Goal: Transaction & Acquisition: Obtain resource

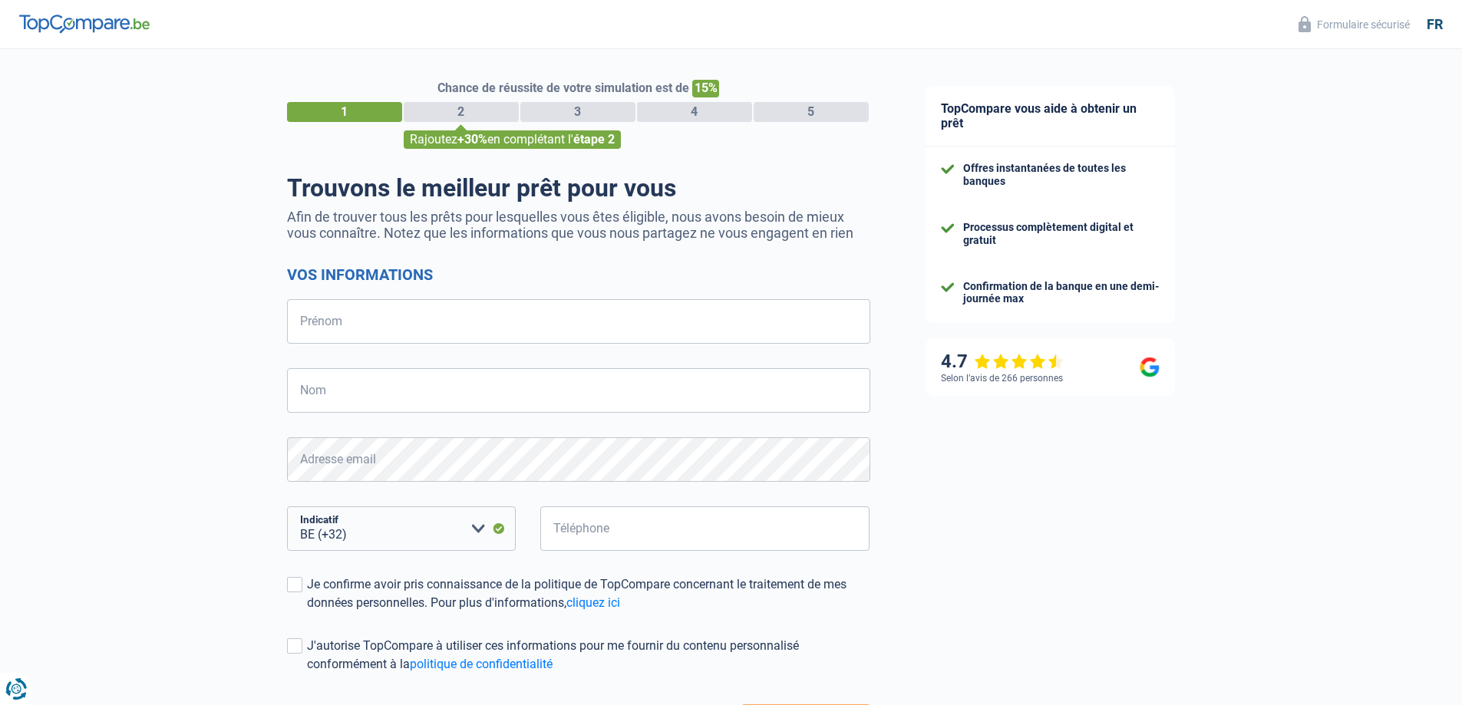
select select "32"
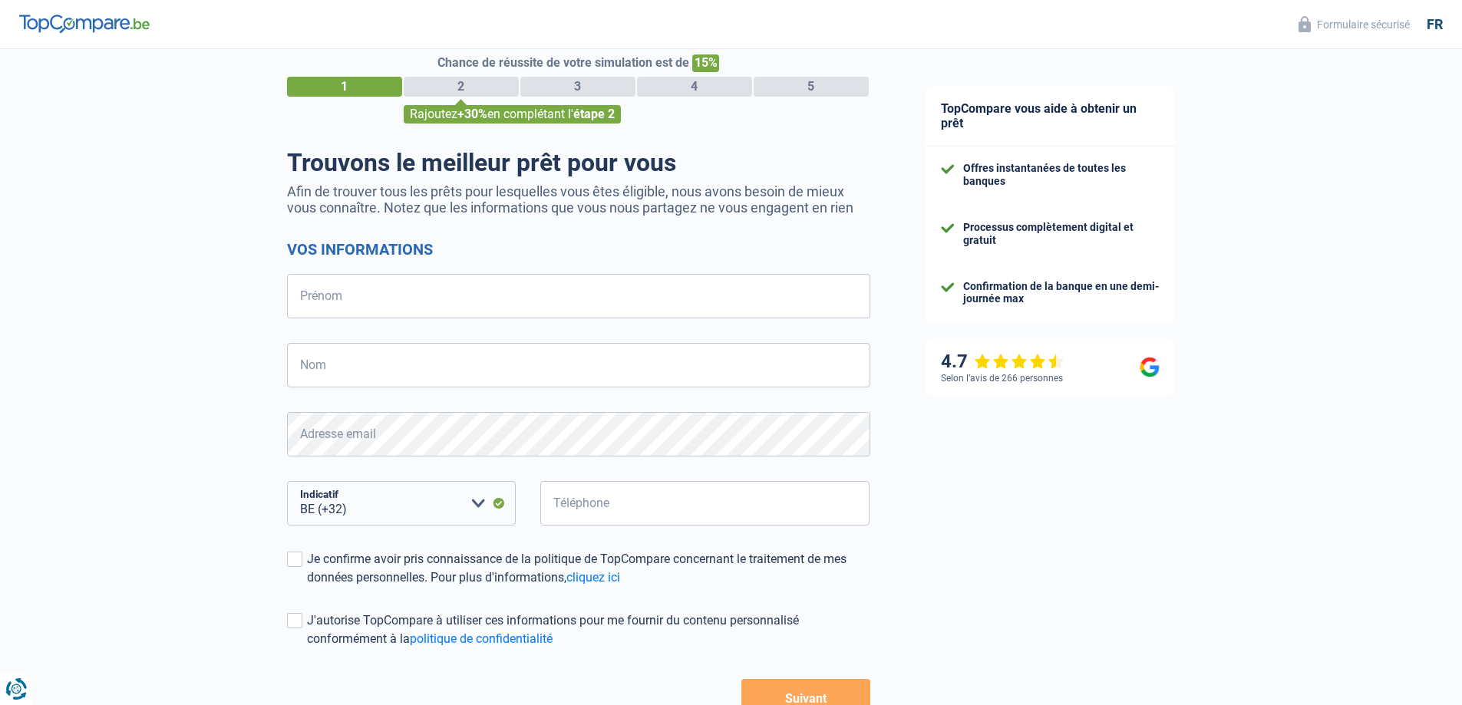
scroll to position [128, 0]
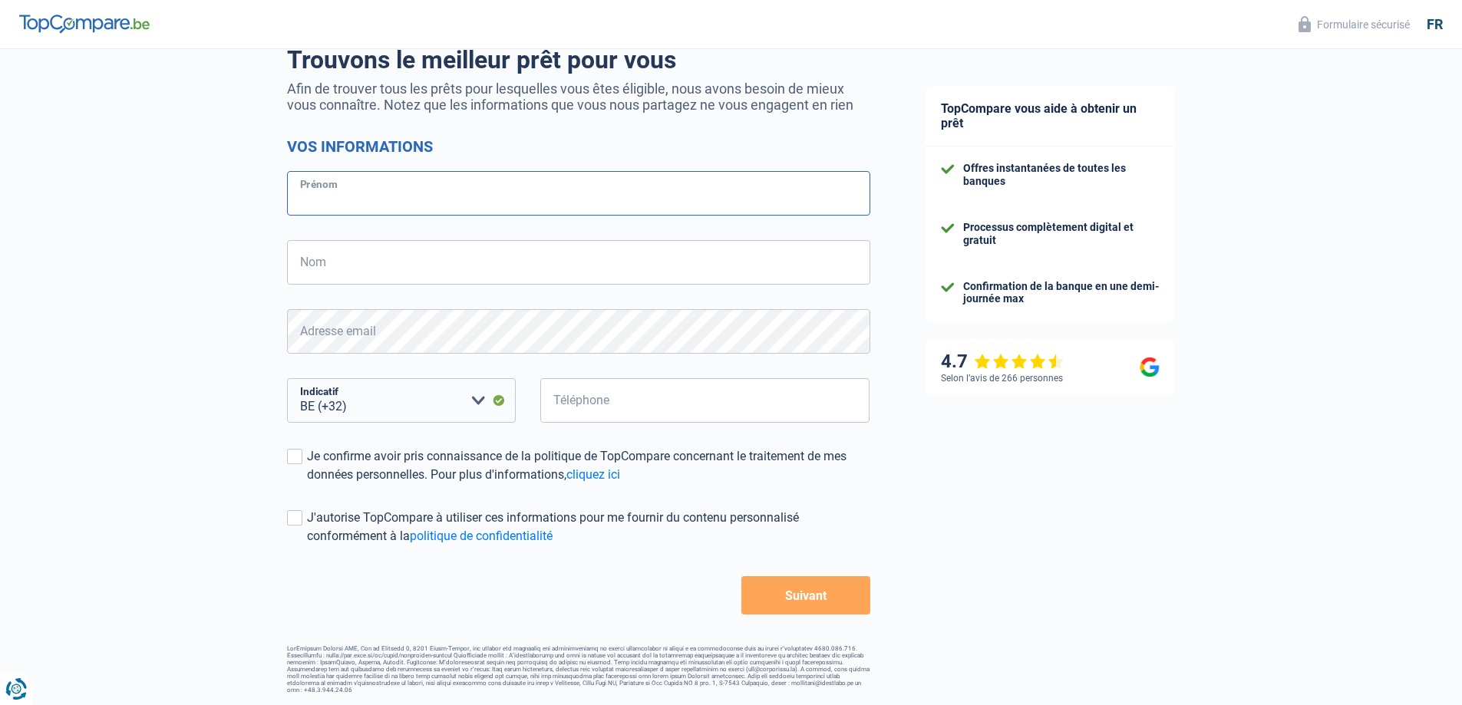
click at [428, 192] on input "Prénom" at bounding box center [578, 193] width 583 height 45
type input "[PERSON_NAME]"
type input "Deheneffe"
click at [597, 405] on input "Téléphone" at bounding box center [705, 400] width 330 height 45
type input "0494489465"
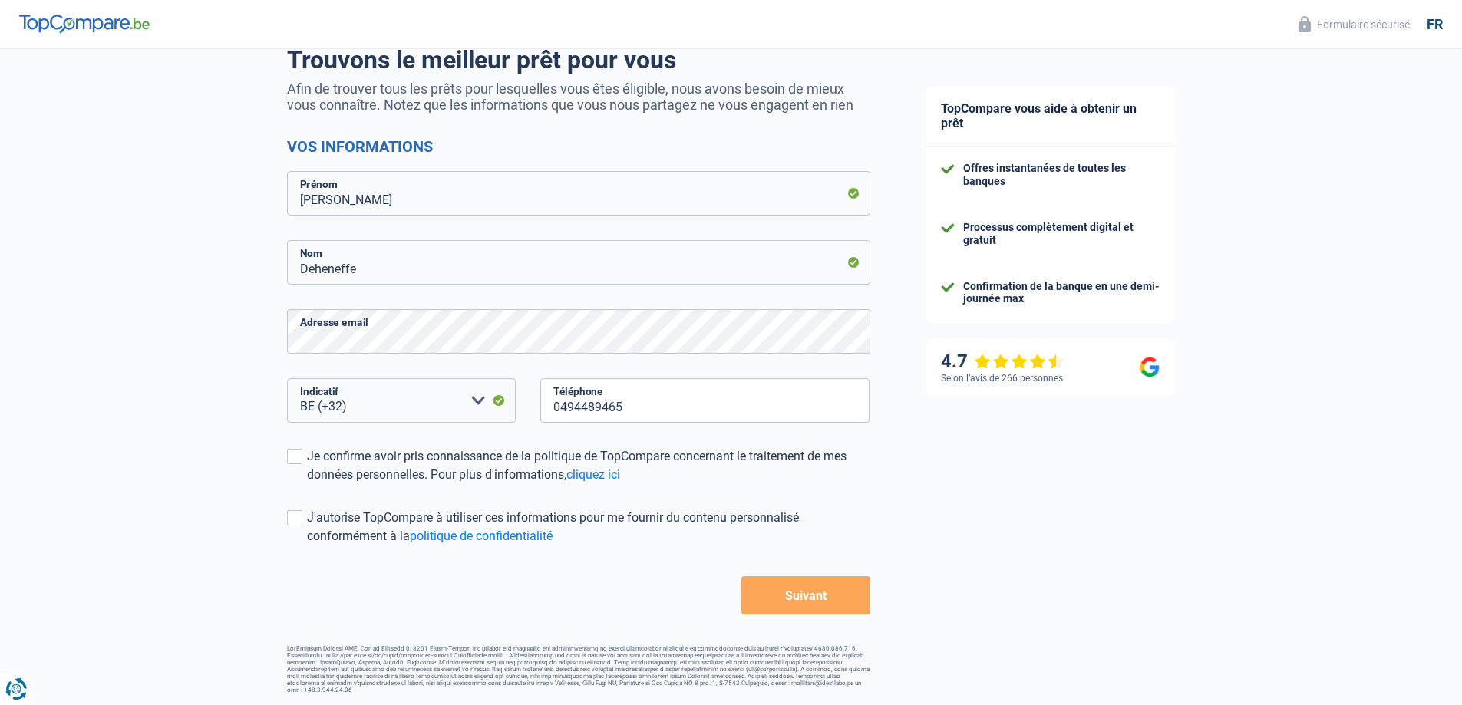
click at [877, 500] on div "Chance de réussite de votre simulation est de 15% 1 2 3 4 5 Rajoutez +30% en co…" at bounding box center [449, 307] width 898 height 785
click at [819, 599] on button "Suivant" at bounding box center [805, 595] width 128 height 38
click at [299, 454] on span at bounding box center [294, 456] width 15 height 15
click at [307, 484] on input "Je confirme avoir pris connaissance de la politique de TopCompare concernant le…" at bounding box center [307, 484] width 0 height 0
click at [299, 520] on span at bounding box center [294, 517] width 15 height 15
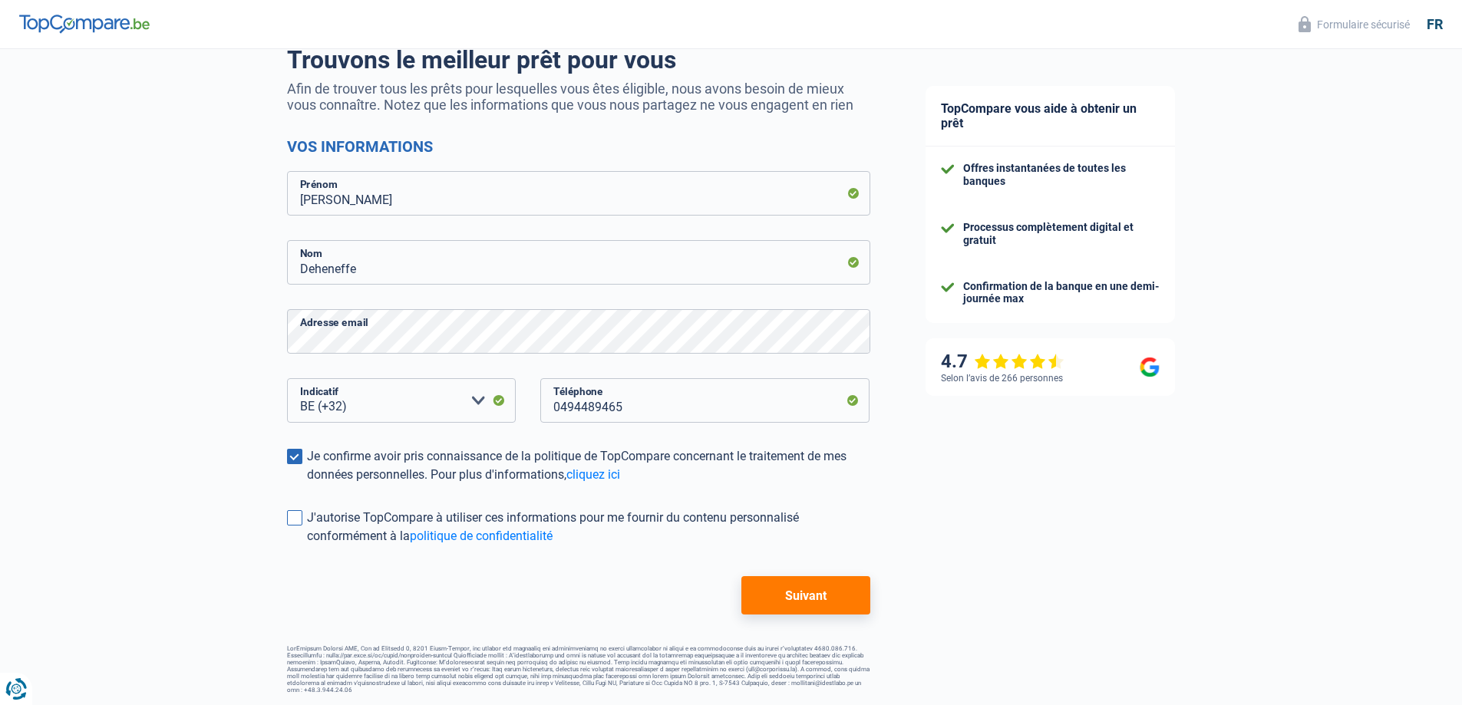
click at [307, 546] on input "J'autorise TopCompare à utiliser ces informations pour me fournir du contenu pe…" at bounding box center [307, 546] width 0 height 0
click at [795, 602] on button "Suivant" at bounding box center [805, 595] width 128 height 38
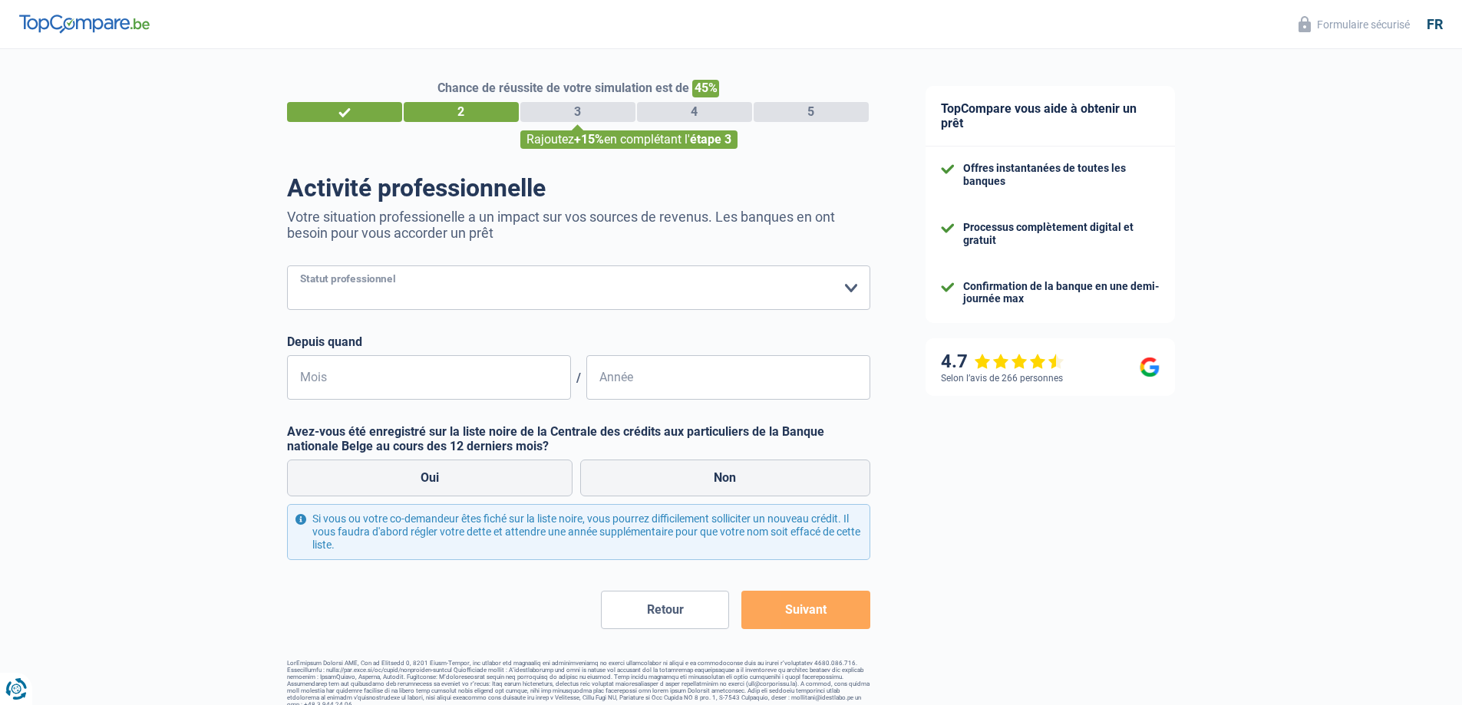
click at [469, 289] on select "Ouvrier Employé privé Employé public Invalide Indépendant Pensionné Chômeur Mut…" at bounding box center [578, 288] width 583 height 45
select select "student"
click at [287, 267] on select "Ouvrier Employé privé Employé public Invalide Indépendant Pensionné Chômeur Mut…" at bounding box center [578, 288] width 583 height 45
click at [407, 376] on input "Mois" at bounding box center [429, 377] width 284 height 45
click at [648, 484] on label "Non" at bounding box center [725, 478] width 290 height 37
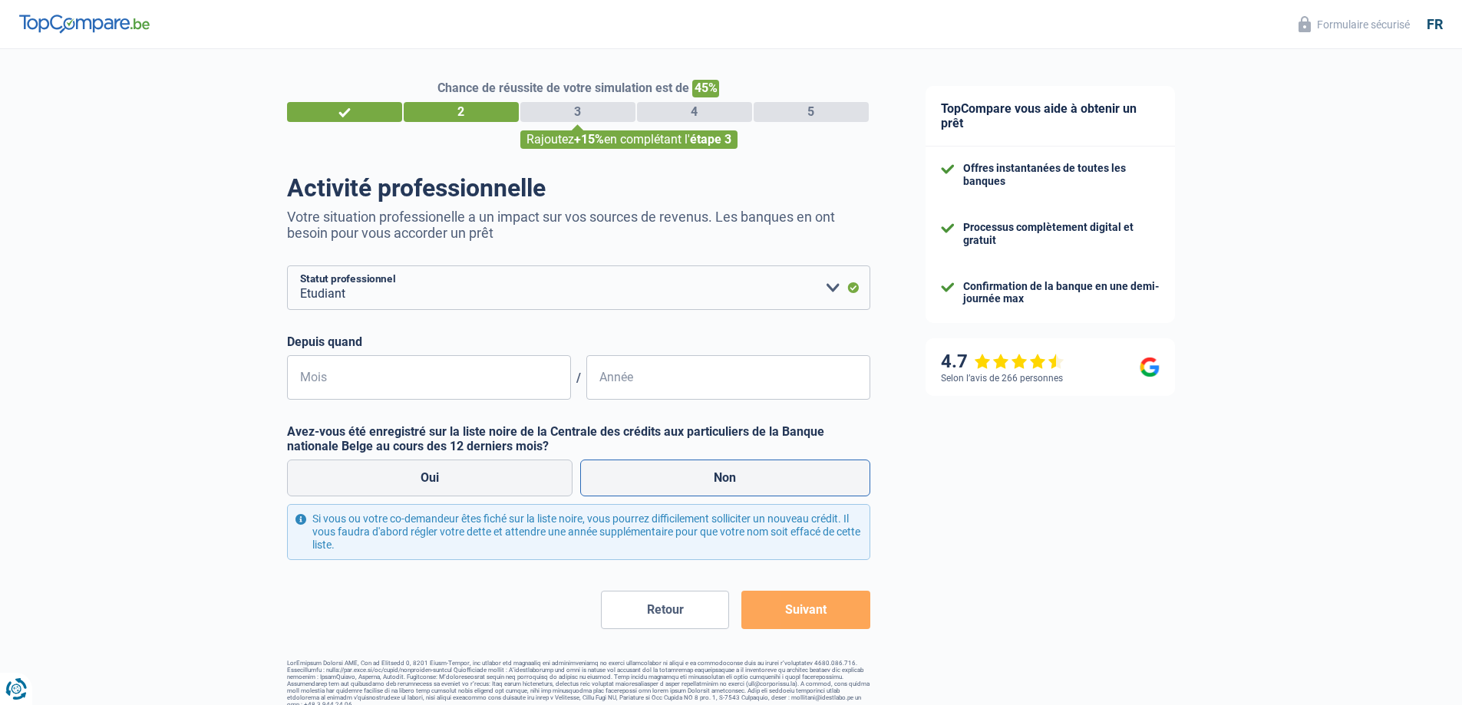
click at [648, 484] on input "Non" at bounding box center [725, 478] width 290 height 37
radio input "true"
click at [430, 395] on input "Mois" at bounding box center [429, 377] width 284 height 45
click at [811, 609] on button "Suivant" at bounding box center [805, 610] width 128 height 38
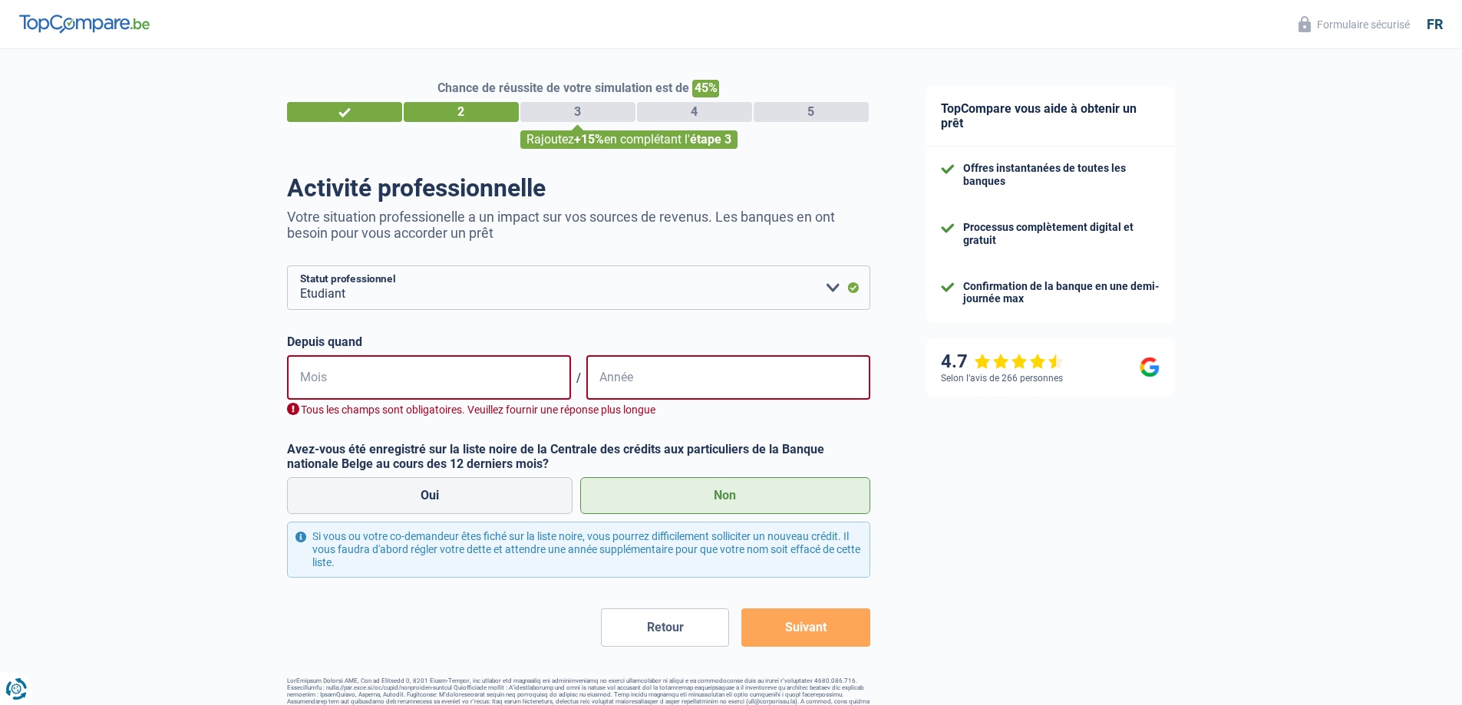
scroll to position [15, 0]
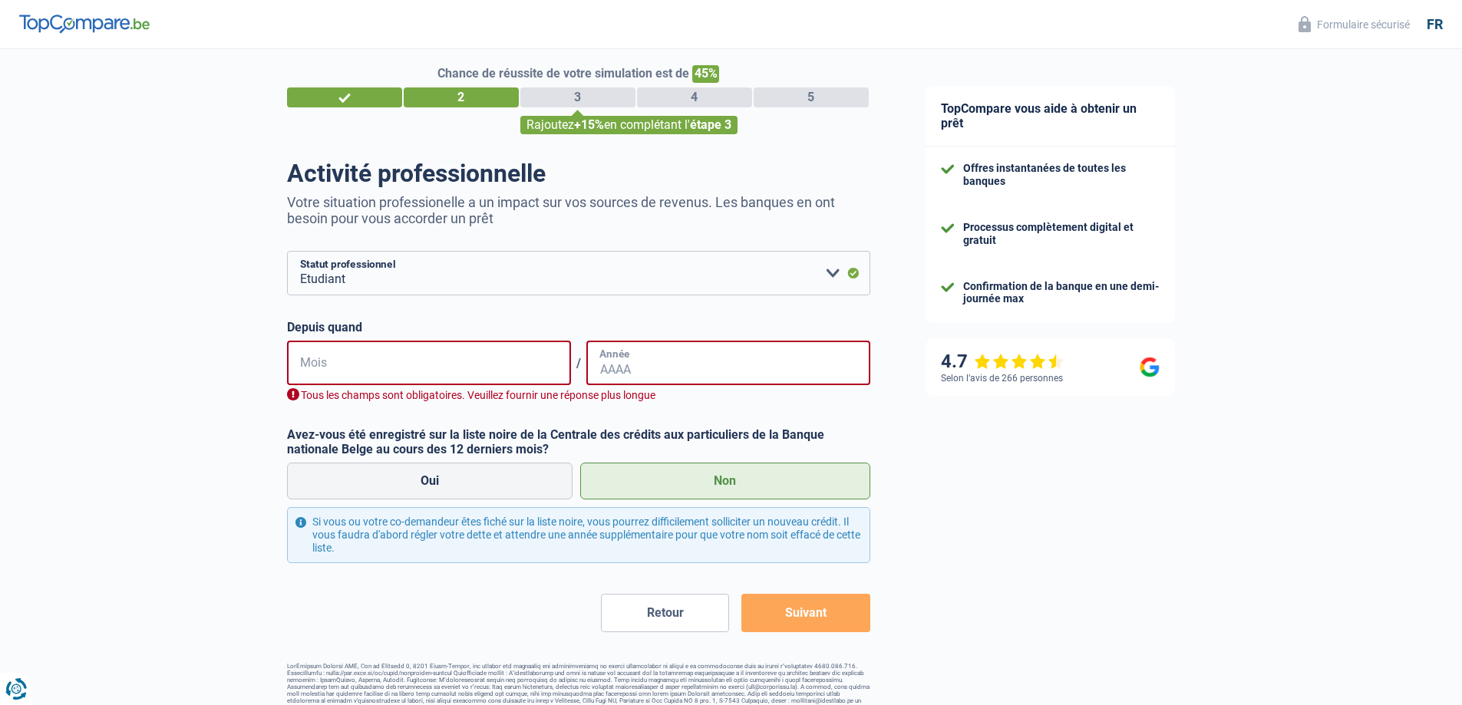
click at [612, 373] on input "Année" at bounding box center [728, 363] width 284 height 45
type input "2025"
click at [419, 376] on input "Mois" at bounding box center [429, 363] width 284 height 45
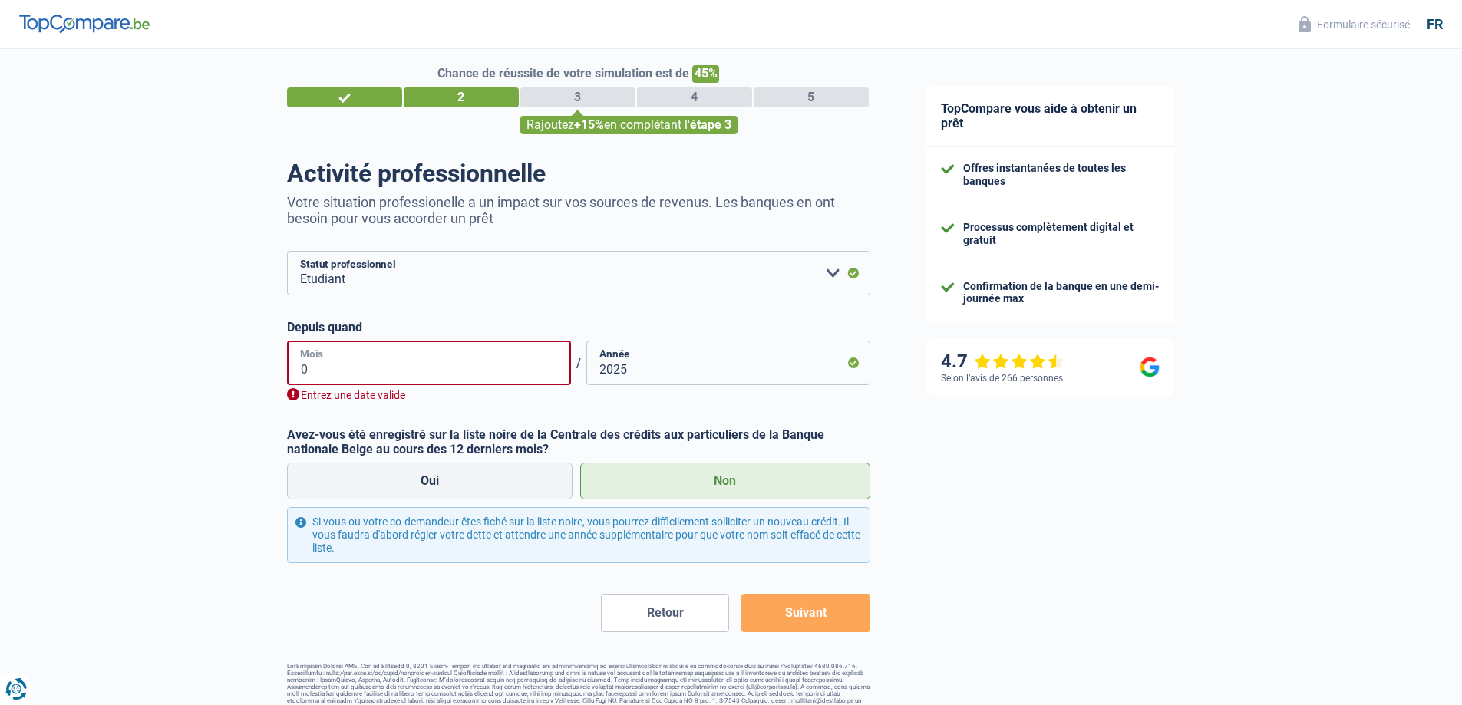
type input "09"
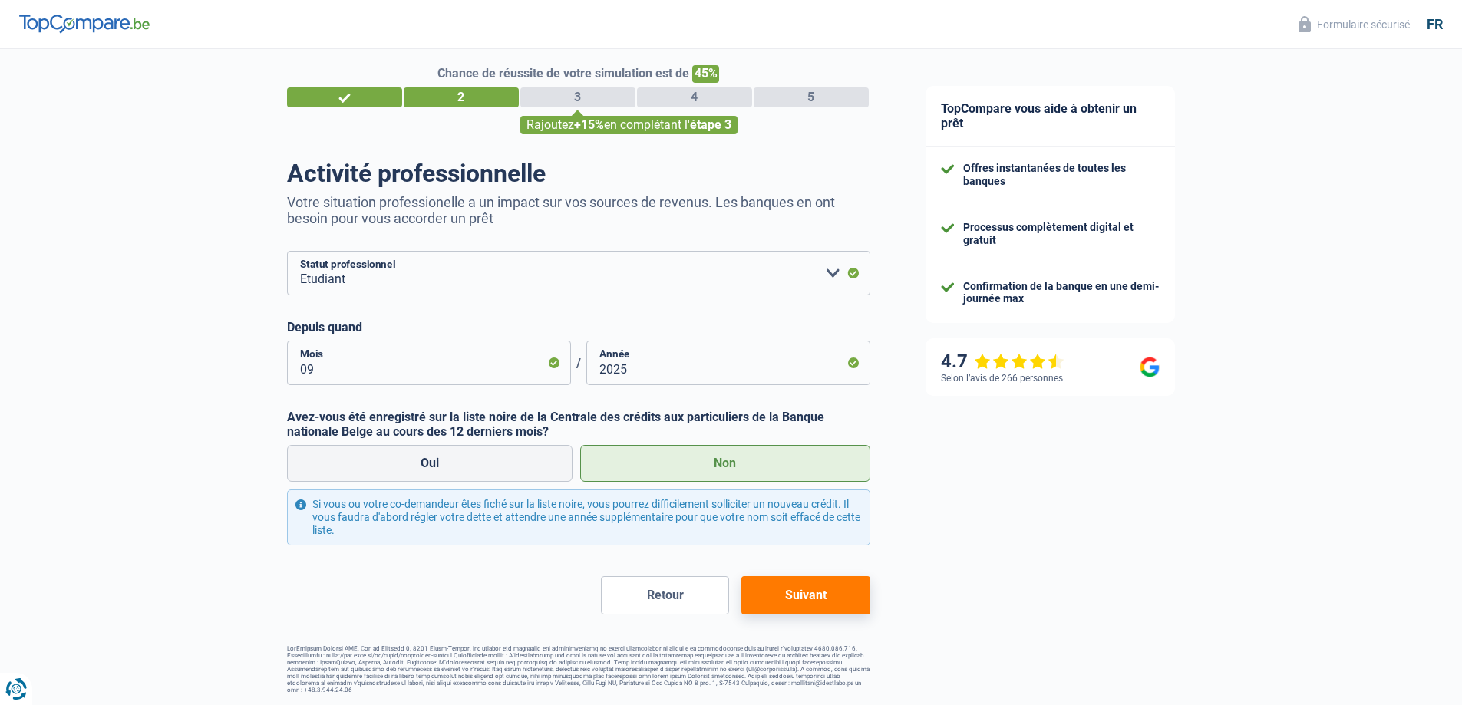
click at [796, 600] on button "Suivant" at bounding box center [805, 595] width 128 height 38
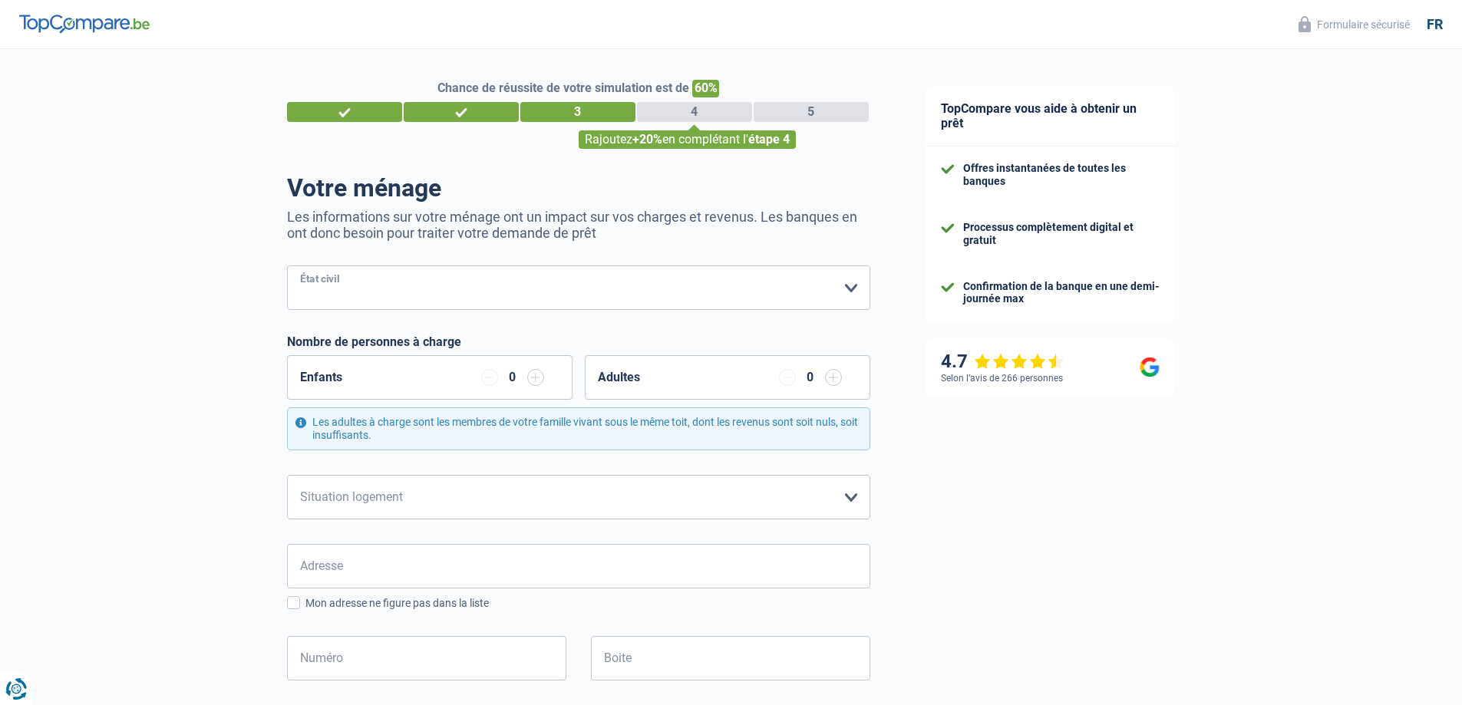
click at [502, 292] on select "Célibataire Marié(e) Cohabitant(e) légal(e) Divorcé(e) Veuf(ve) Séparé (de fait…" at bounding box center [578, 288] width 583 height 45
select select "single"
click at [287, 267] on select "Célibataire Marié(e) Cohabitant(e) légal(e) Divorcé(e) Veuf(ve) Séparé (de fait…" at bounding box center [578, 288] width 583 height 45
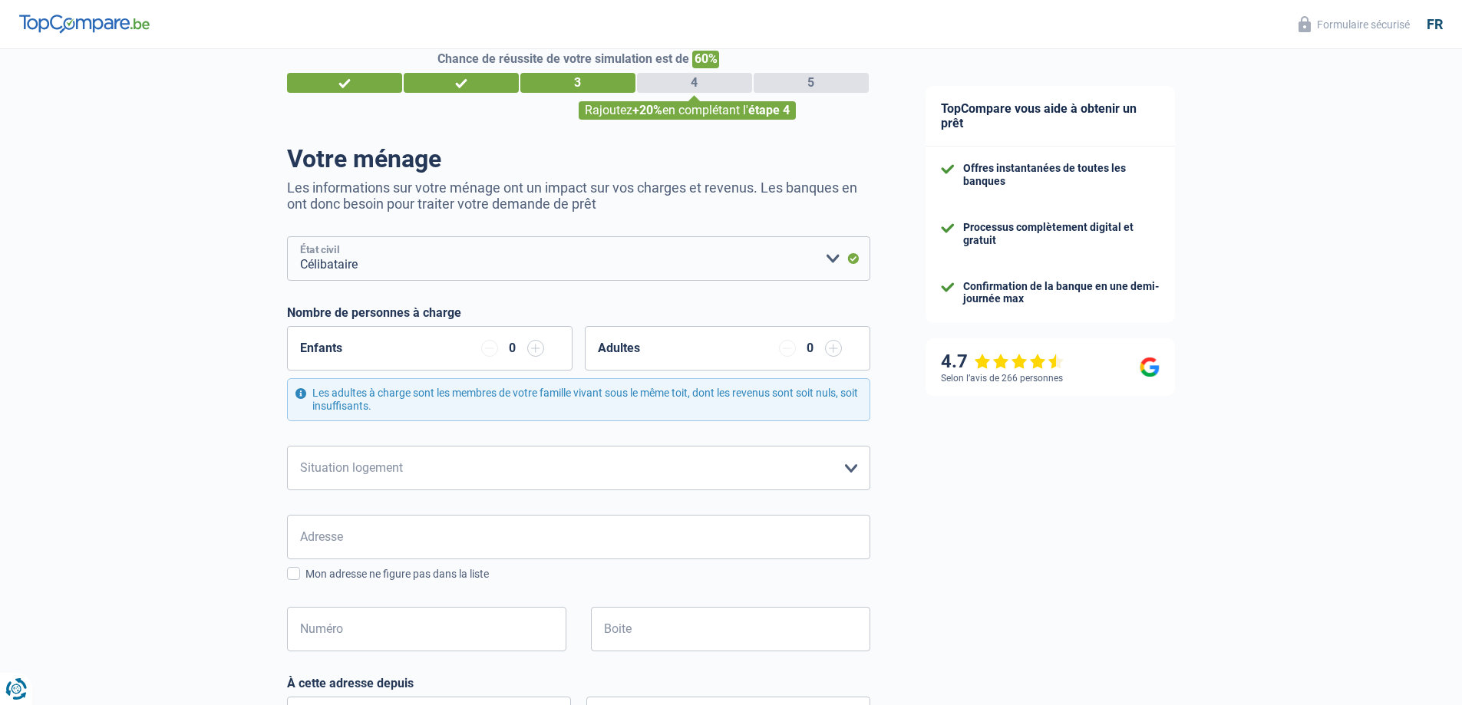
scroll to position [77, 0]
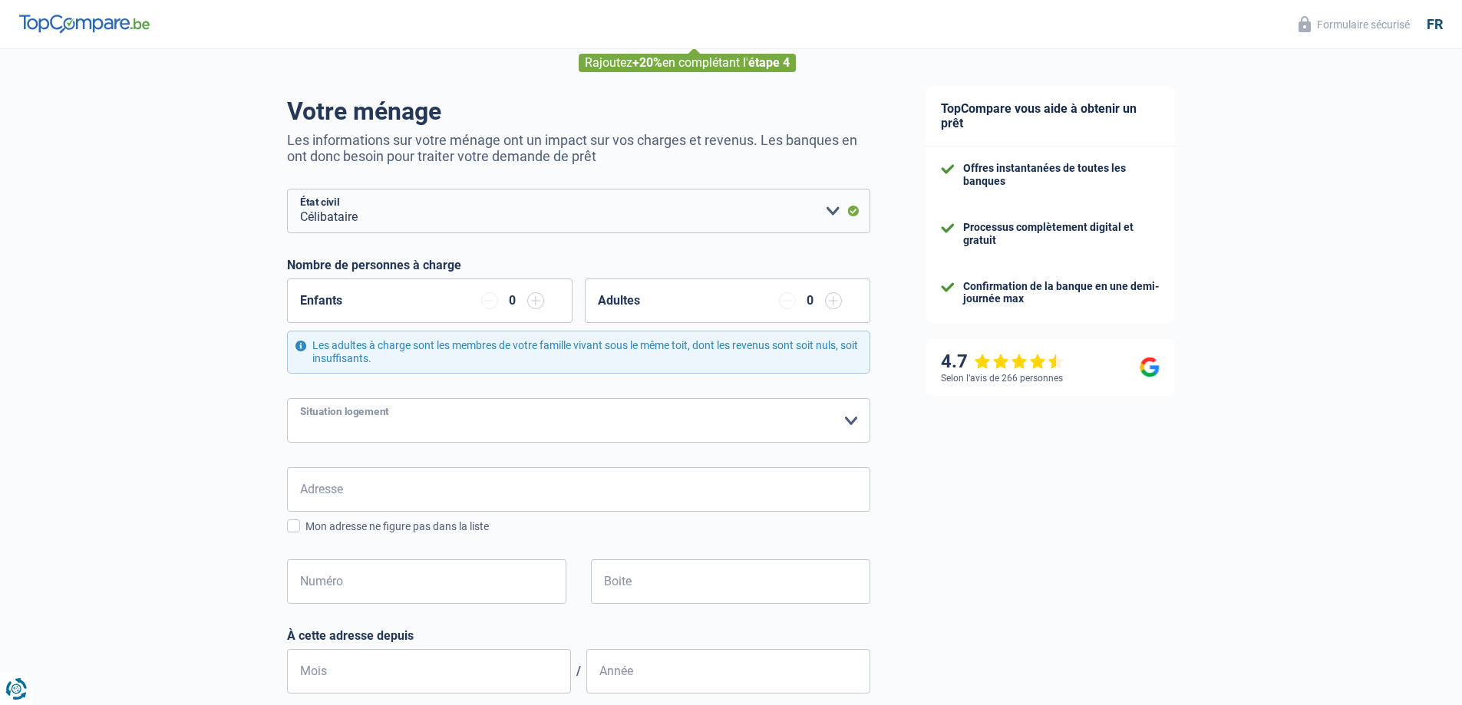
click at [526, 424] on select "Locataire Propriétaire avec prêt hypothécaire Propriétaire sans prêt hypothécai…" at bounding box center [578, 420] width 583 height 45
select select "liveWithParents"
click at [287, 399] on select "Locataire Propriétaire avec prêt hypothécaire Propriétaire sans prêt hypothécai…" at bounding box center [578, 420] width 583 height 45
click at [484, 501] on input "Adresse" at bounding box center [578, 489] width 583 height 45
type input "09 Rue Leon francois"
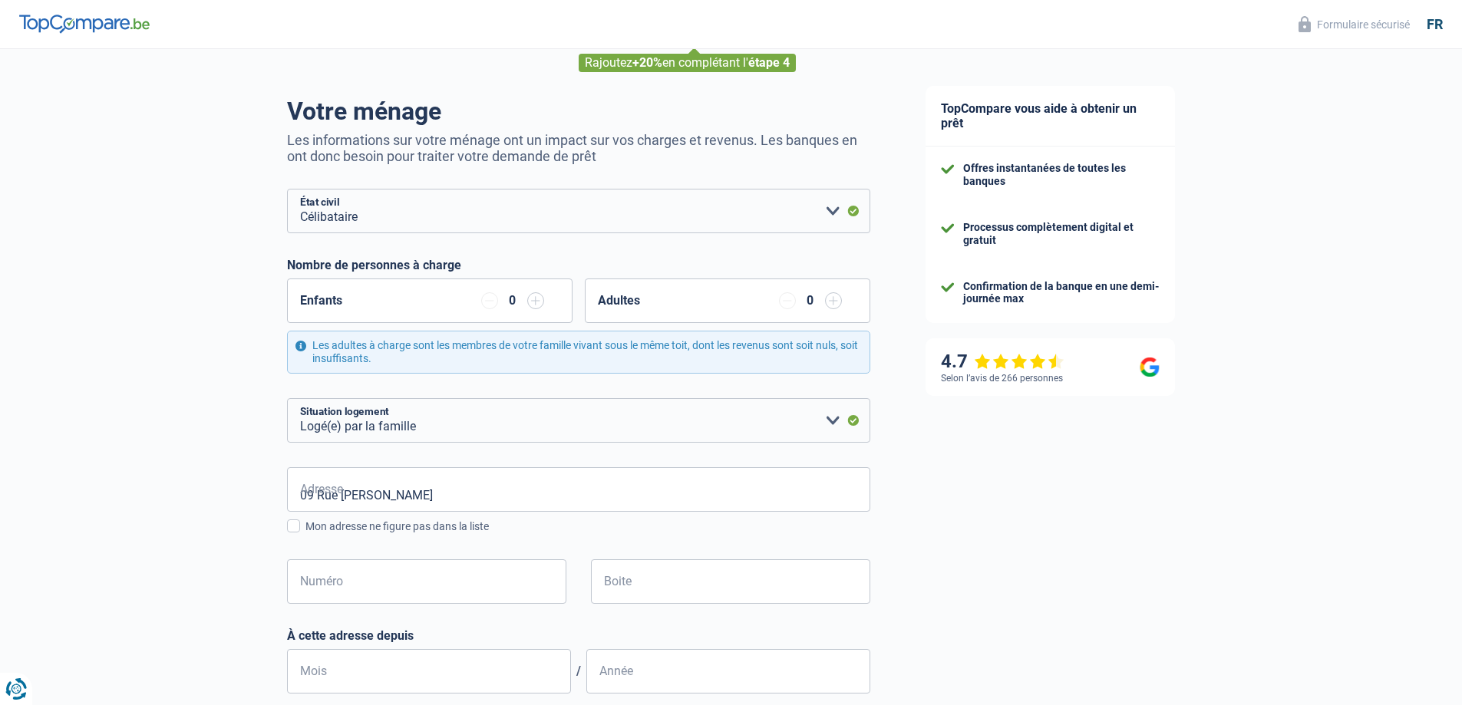
type input "Belgium"
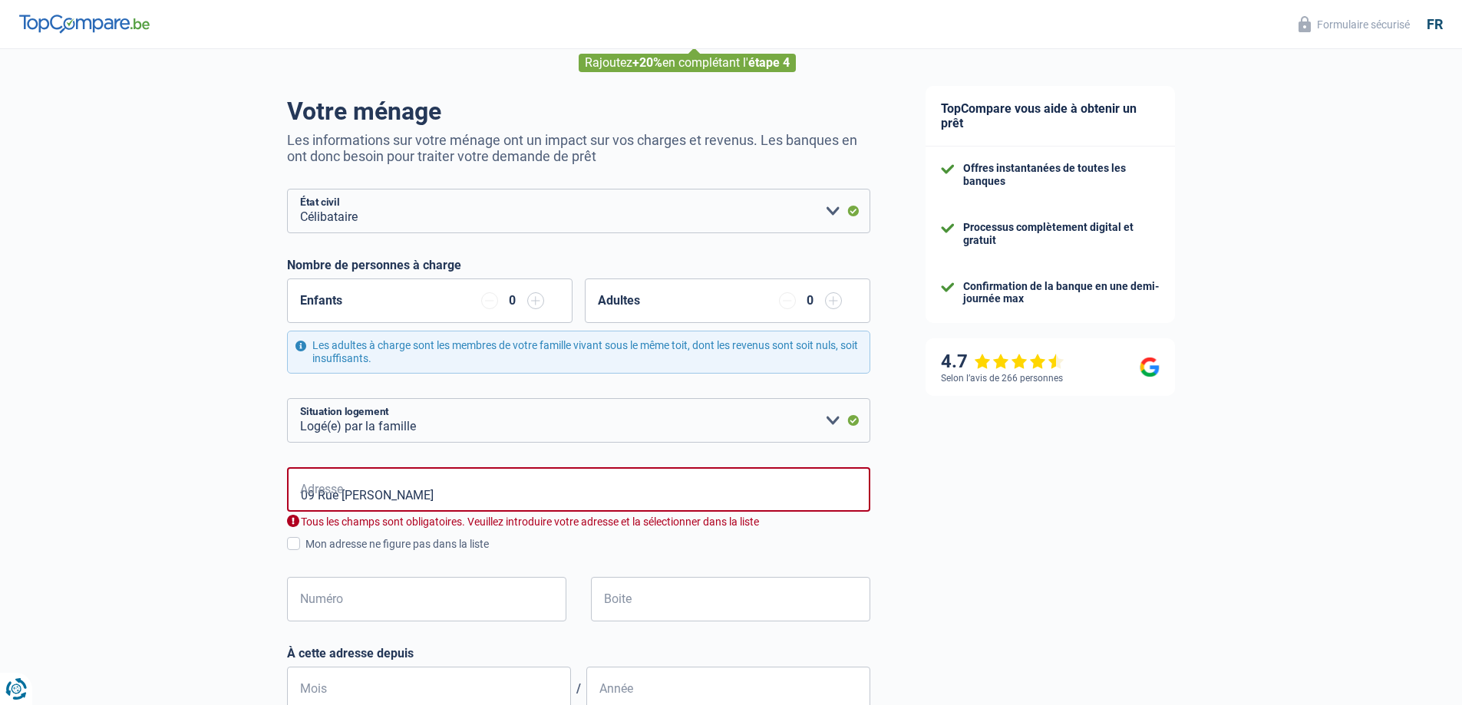
type input "Belgium"
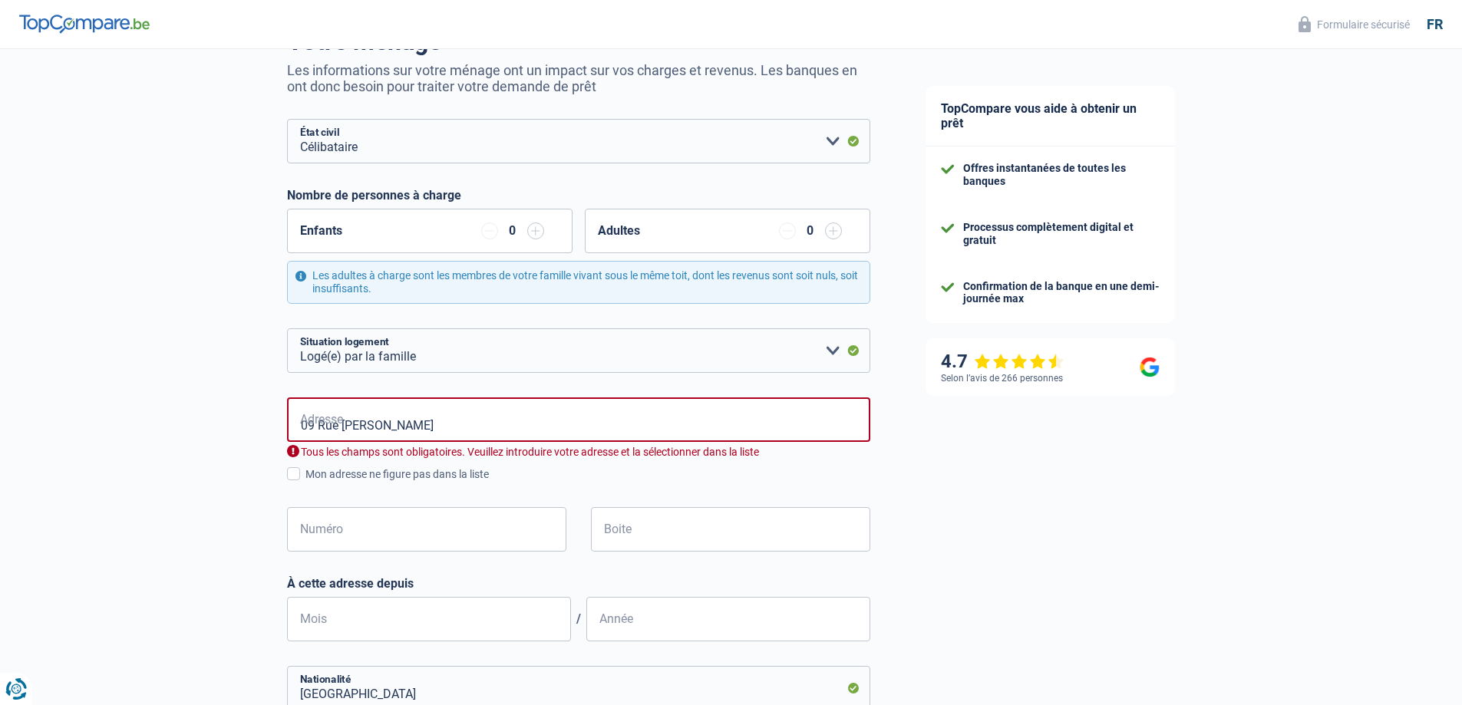
scroll to position [154, 0]
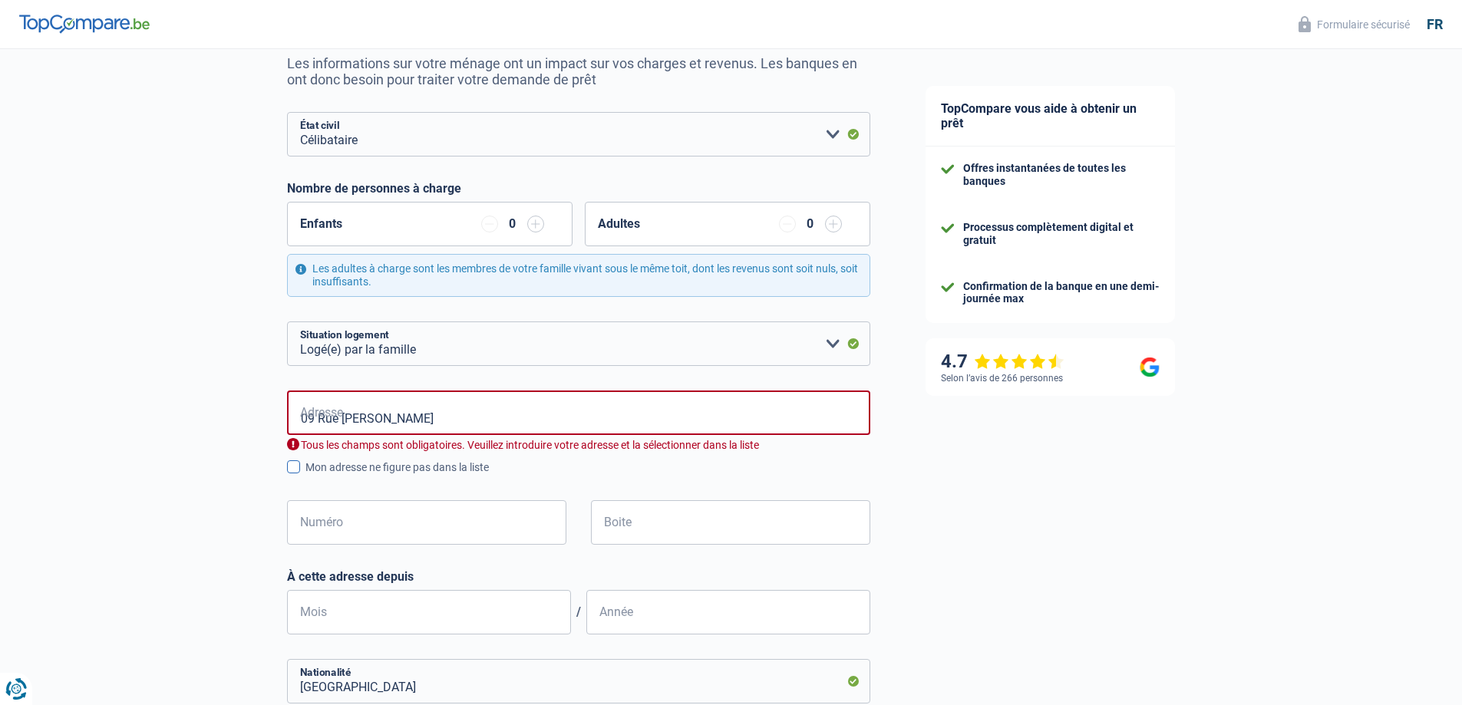
click at [292, 471] on span at bounding box center [293, 467] width 13 height 13
click at [305, 476] on input "Mon adresse ne figure pas dans la liste" at bounding box center [305, 476] width 0 height 0
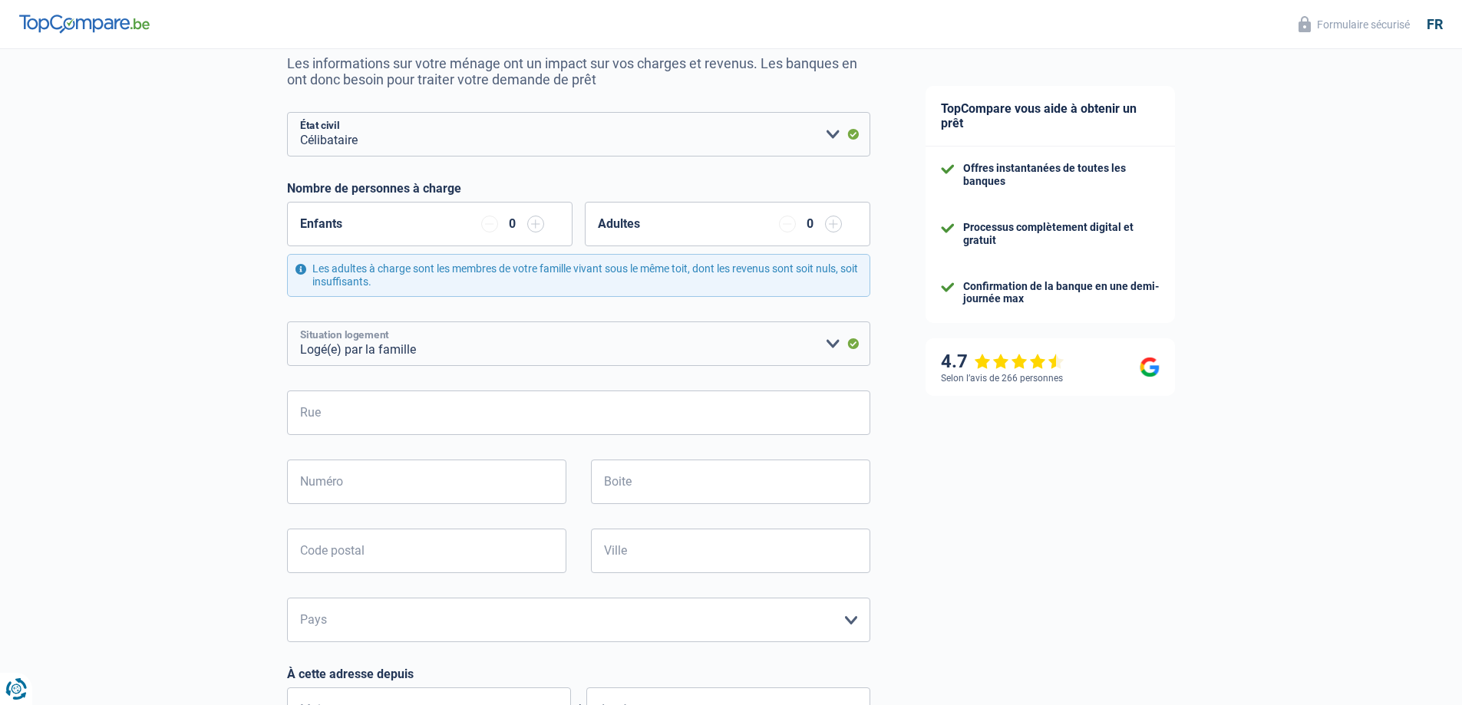
click at [712, 358] on select "Locataire Propriétaire avec prêt hypothécaire Propriétaire sans prêt hypothécai…" at bounding box center [578, 344] width 583 height 45
click at [287, 322] on select "Locataire Propriétaire avec prêt hypothécaire Propriétaire sans prêt hypothécai…" at bounding box center [578, 344] width 583 height 45
click at [438, 355] on select "Locataire Propriétaire avec prêt hypothécaire Propriétaire sans prêt hypothécai…" at bounding box center [578, 344] width 583 height 45
select select "liveWithParents"
click at [287, 322] on select "Locataire Propriétaire avec prêt hypothécaire Propriétaire sans prêt hypothécai…" at bounding box center [578, 344] width 583 height 45
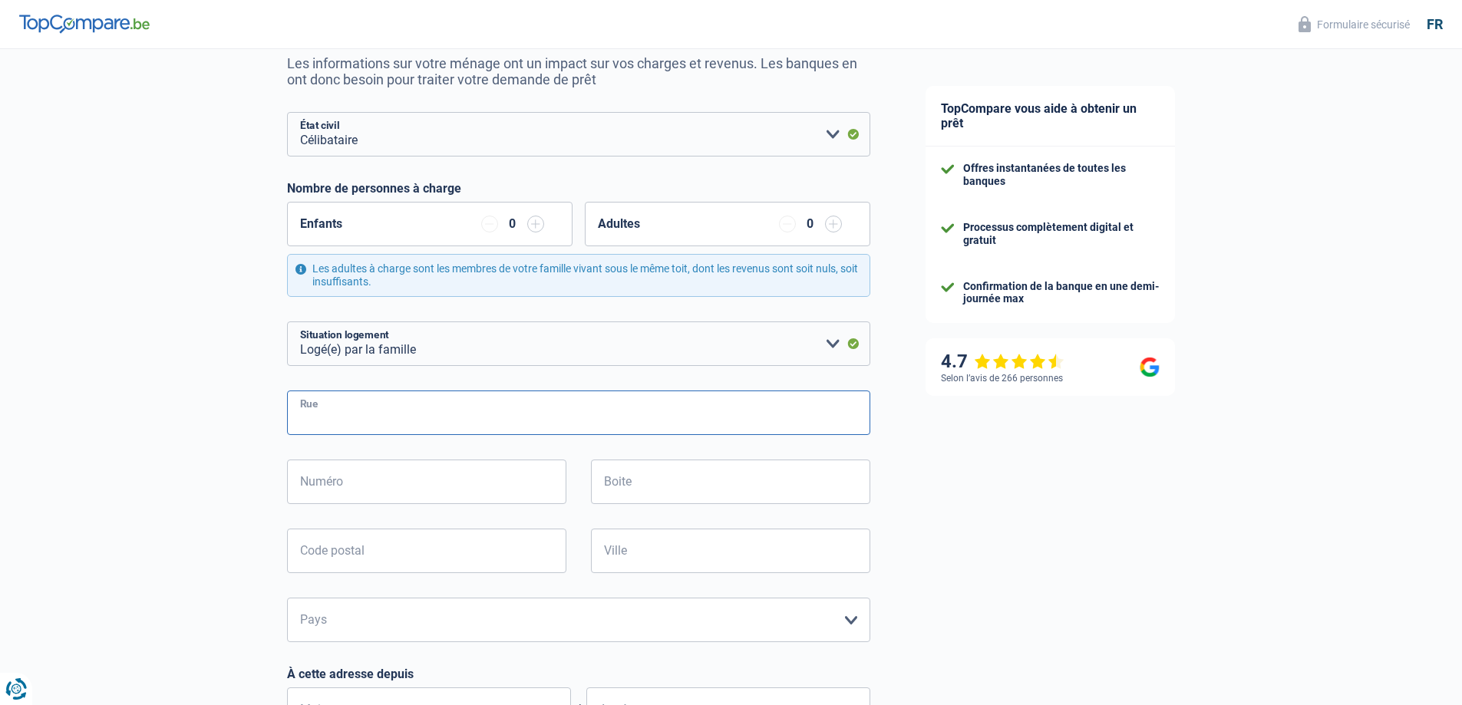
click at [410, 409] on input "Rue" at bounding box center [578, 413] width 583 height 45
type input "Rue Leon francois"
type input "09"
type input "5170"
type input "Bois de villers"
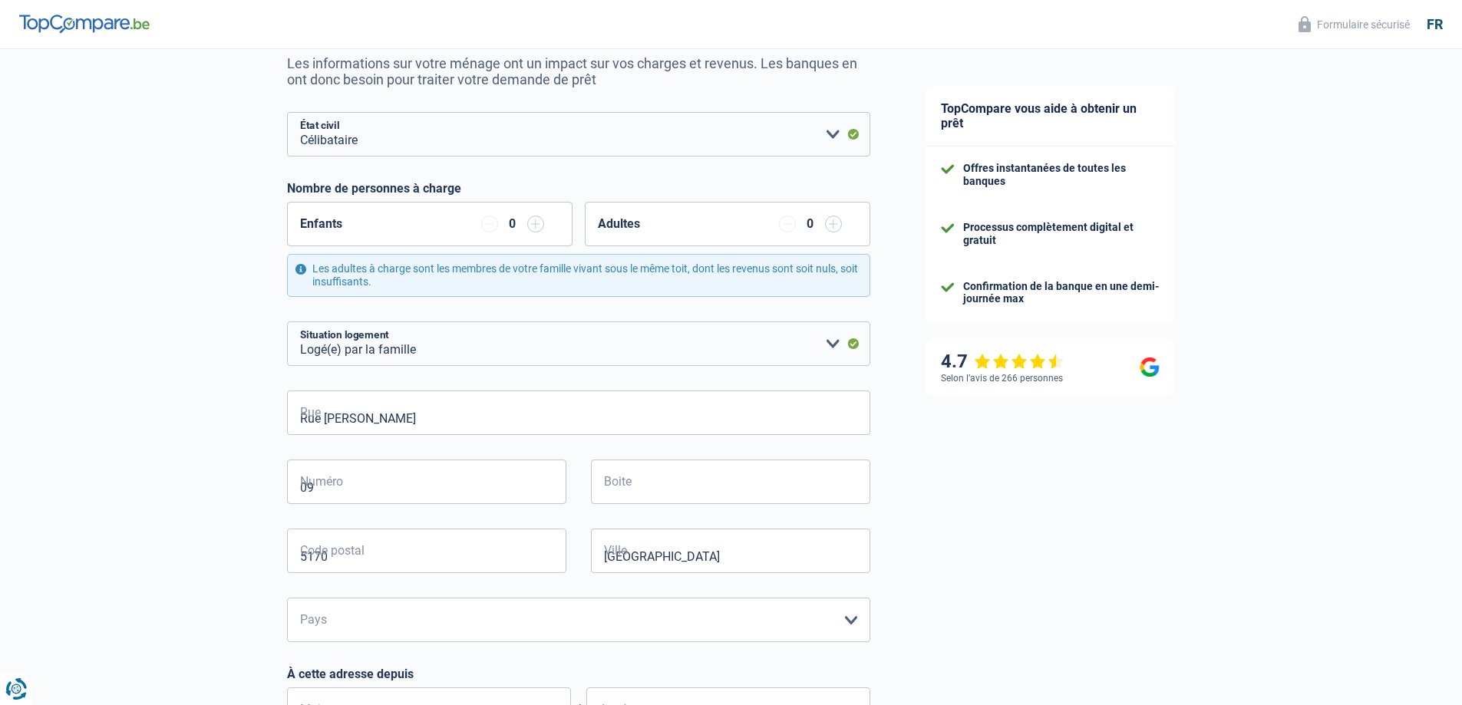
type input "Bois de villers"
type input "09 Rue Leon francois"
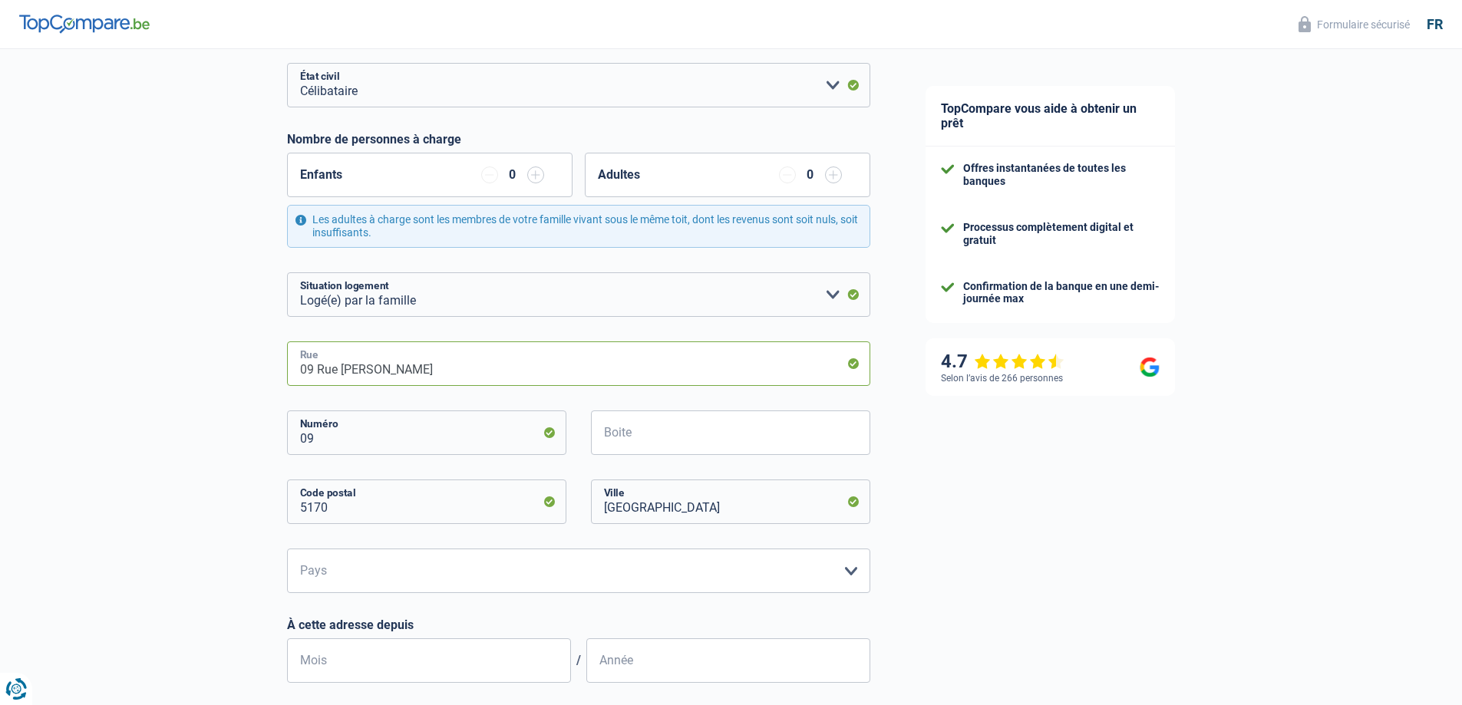
scroll to position [307, 0]
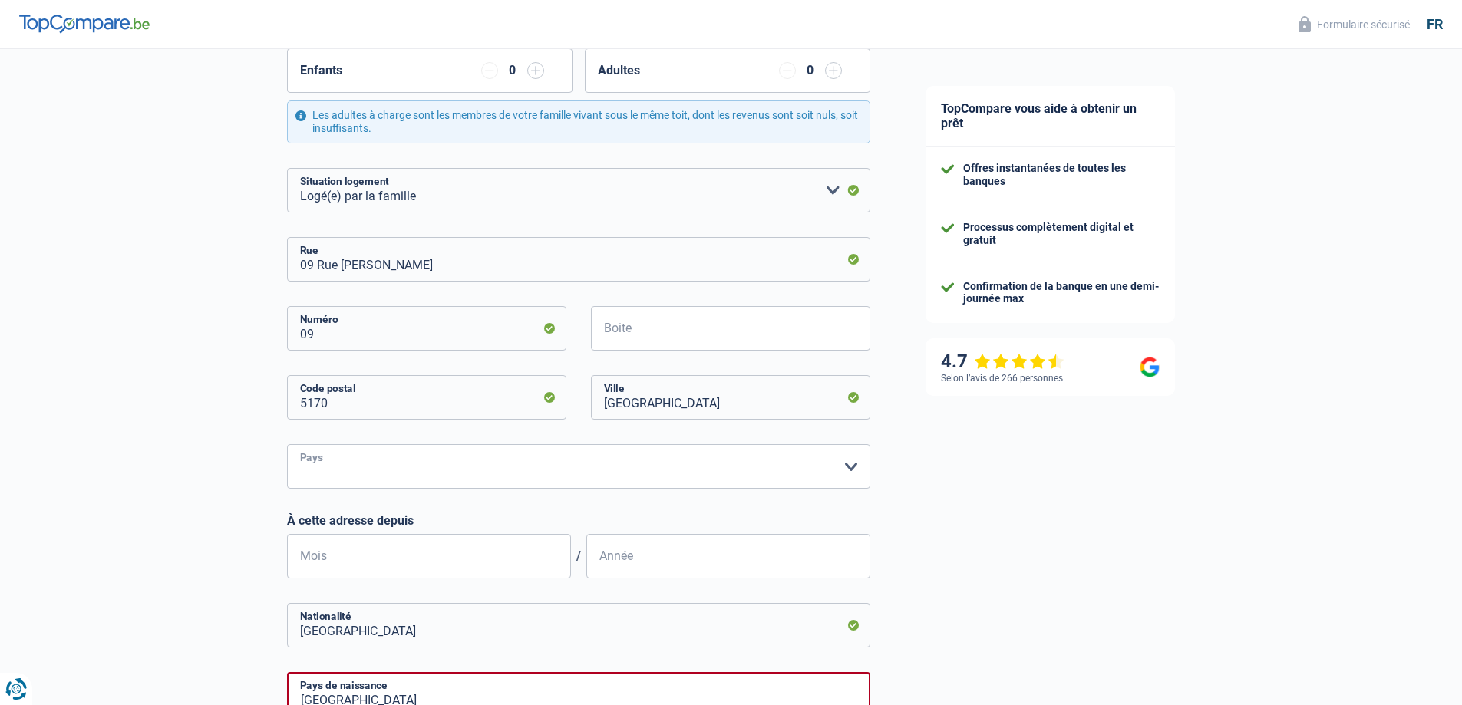
click at [457, 476] on select "Belgique Luxembourg Veuillez sélectionner une option" at bounding box center [578, 466] width 583 height 45
select select "BE"
click at [287, 445] on select "Belgique Luxembourg Veuillez sélectionner une option" at bounding box center [578, 466] width 583 height 45
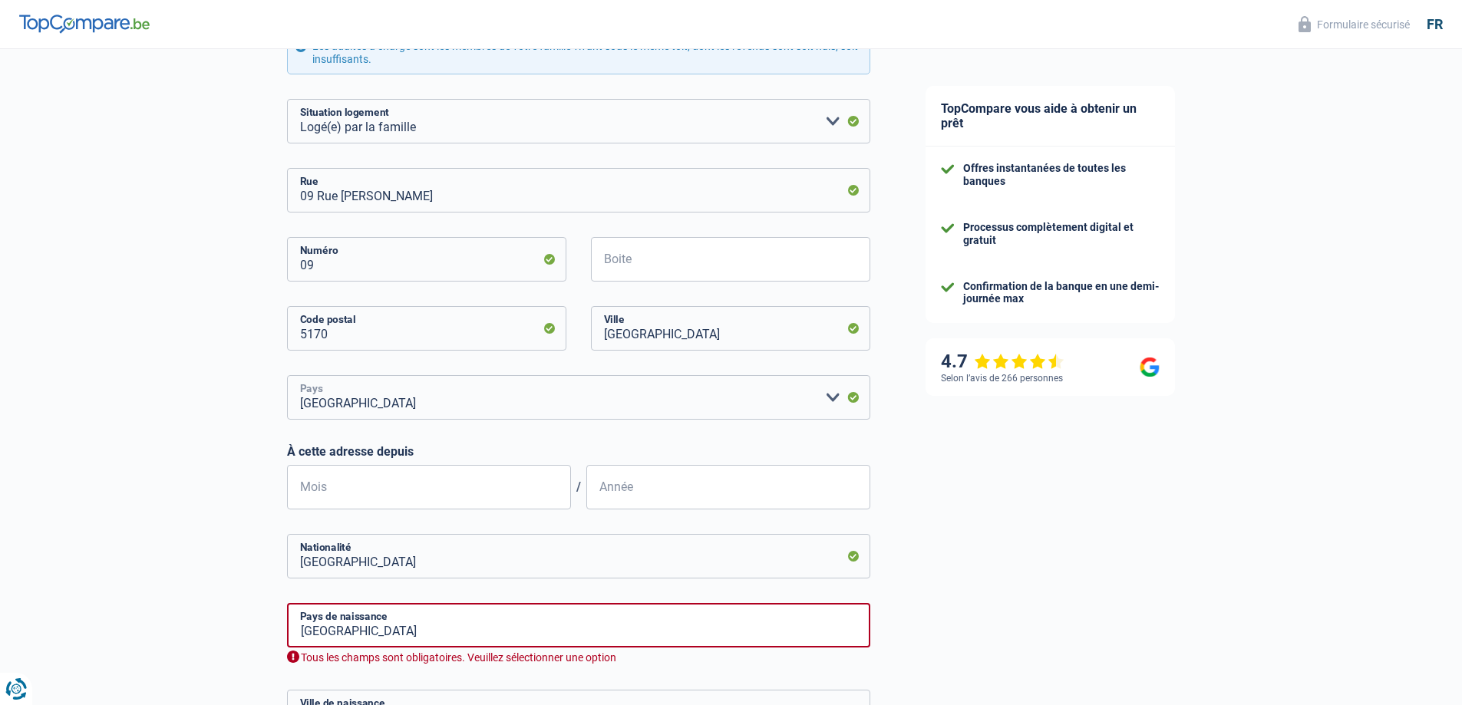
scroll to position [384, 0]
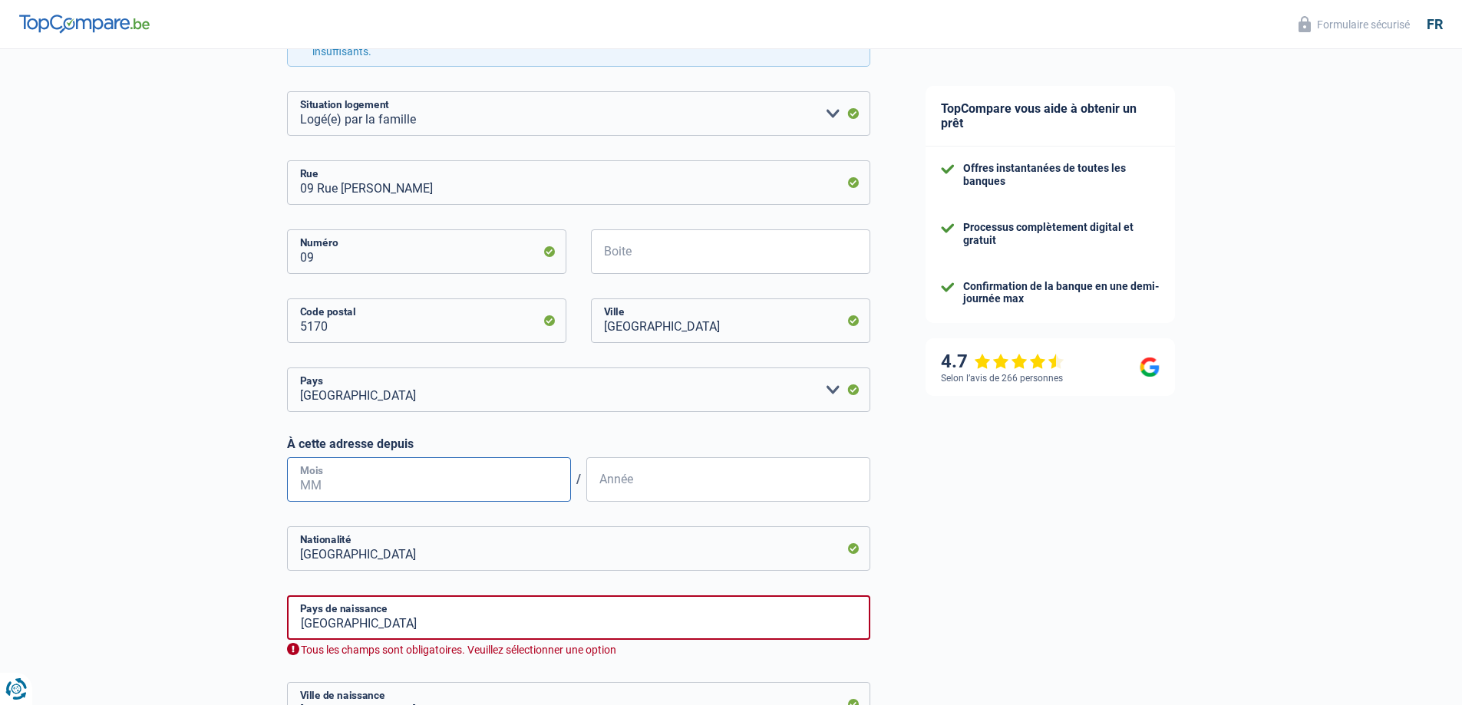
click at [431, 482] on input "Mois" at bounding box center [429, 479] width 284 height 45
type input "12"
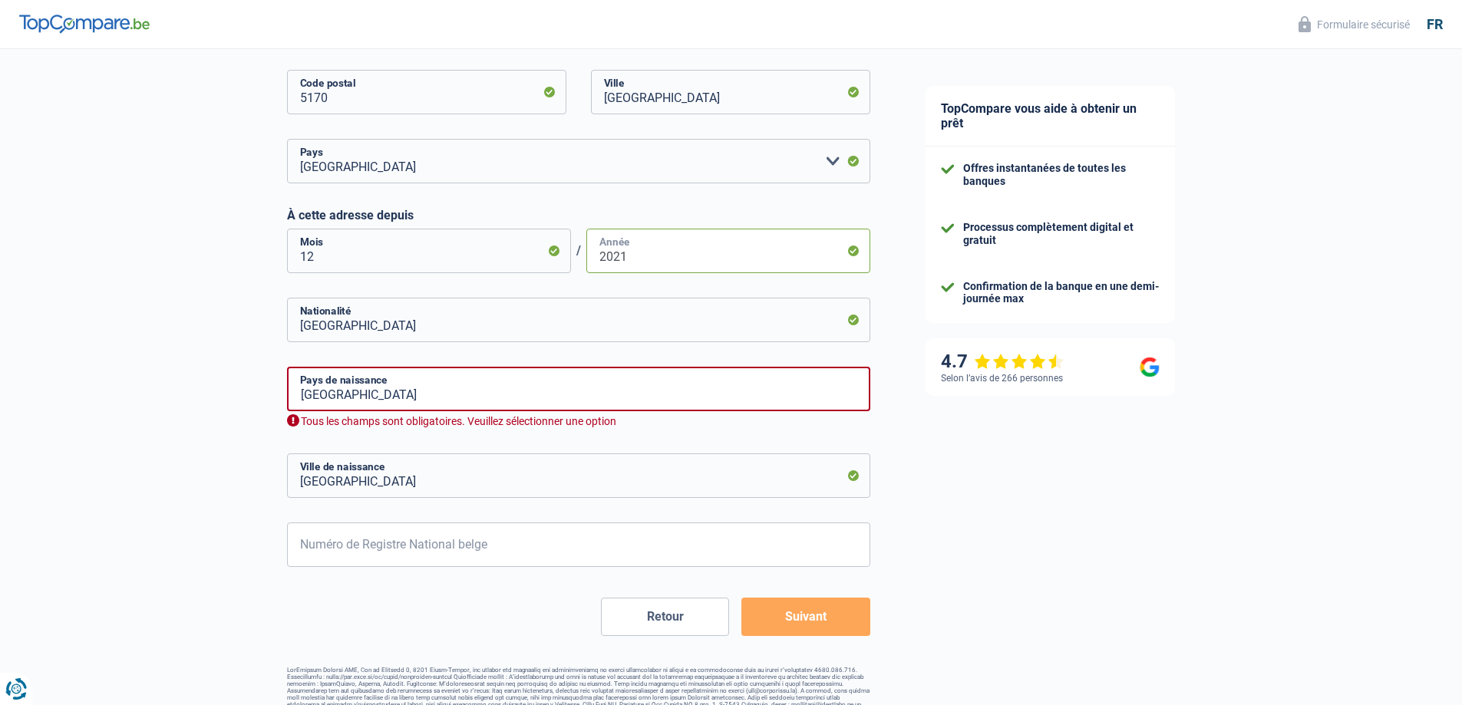
scroll to position [614, 0]
type input "2021"
click at [427, 375] on input "Belgium" at bounding box center [578, 387] width 583 height 45
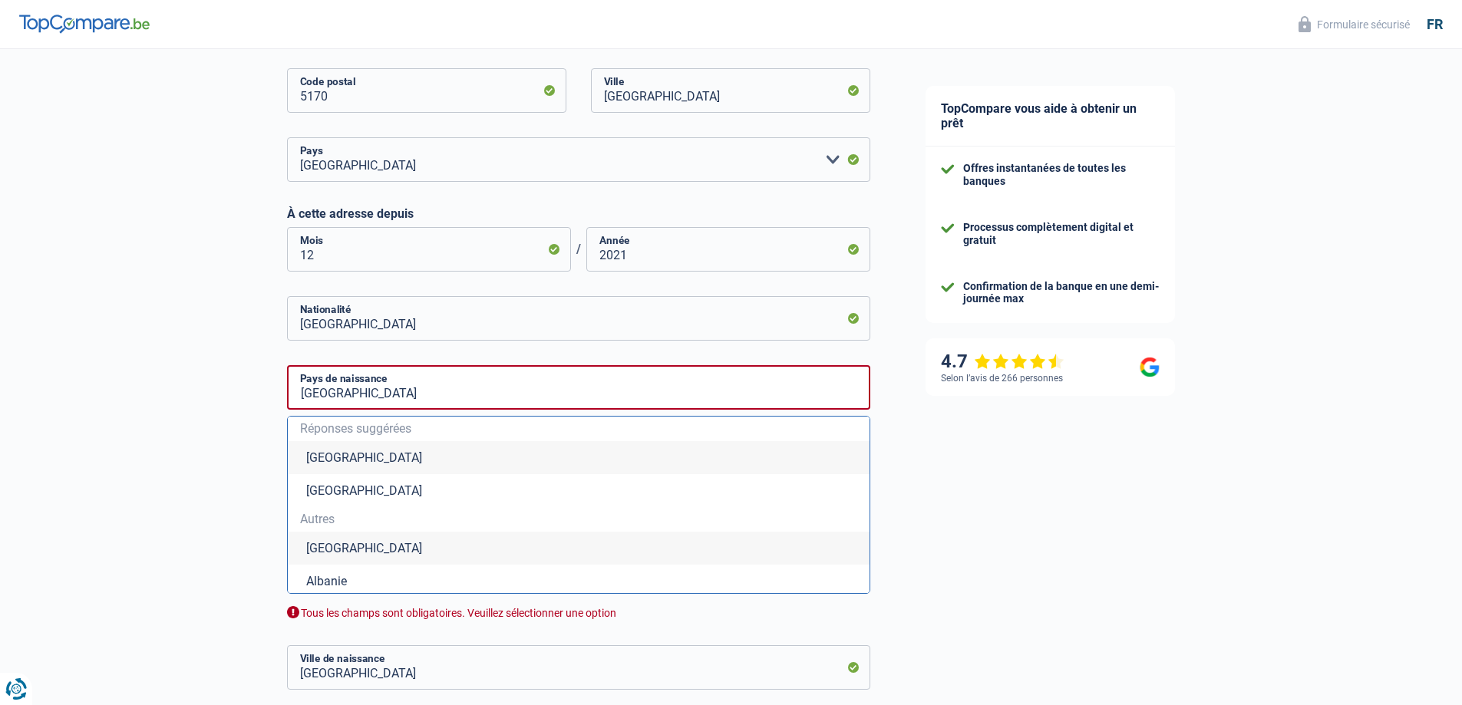
click at [339, 459] on li "Belgique" at bounding box center [579, 457] width 582 height 33
type input "Belgique"
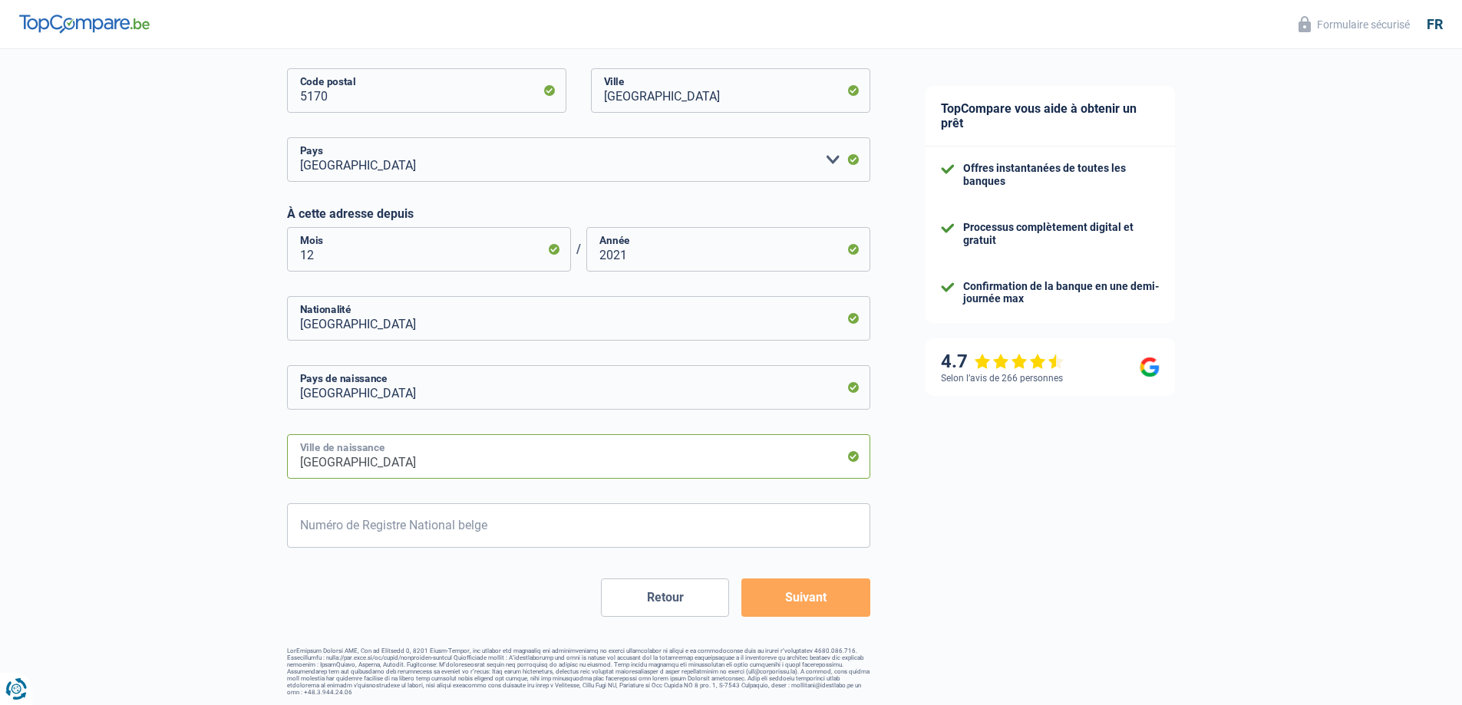
click at [428, 467] on input "Bois de villers" at bounding box center [578, 456] width 583 height 45
type input "B"
type input "namur"
click at [447, 521] on input "Numéro de Registre National belge" at bounding box center [578, 526] width 583 height 45
click at [795, 589] on button "Suivant" at bounding box center [805, 598] width 128 height 38
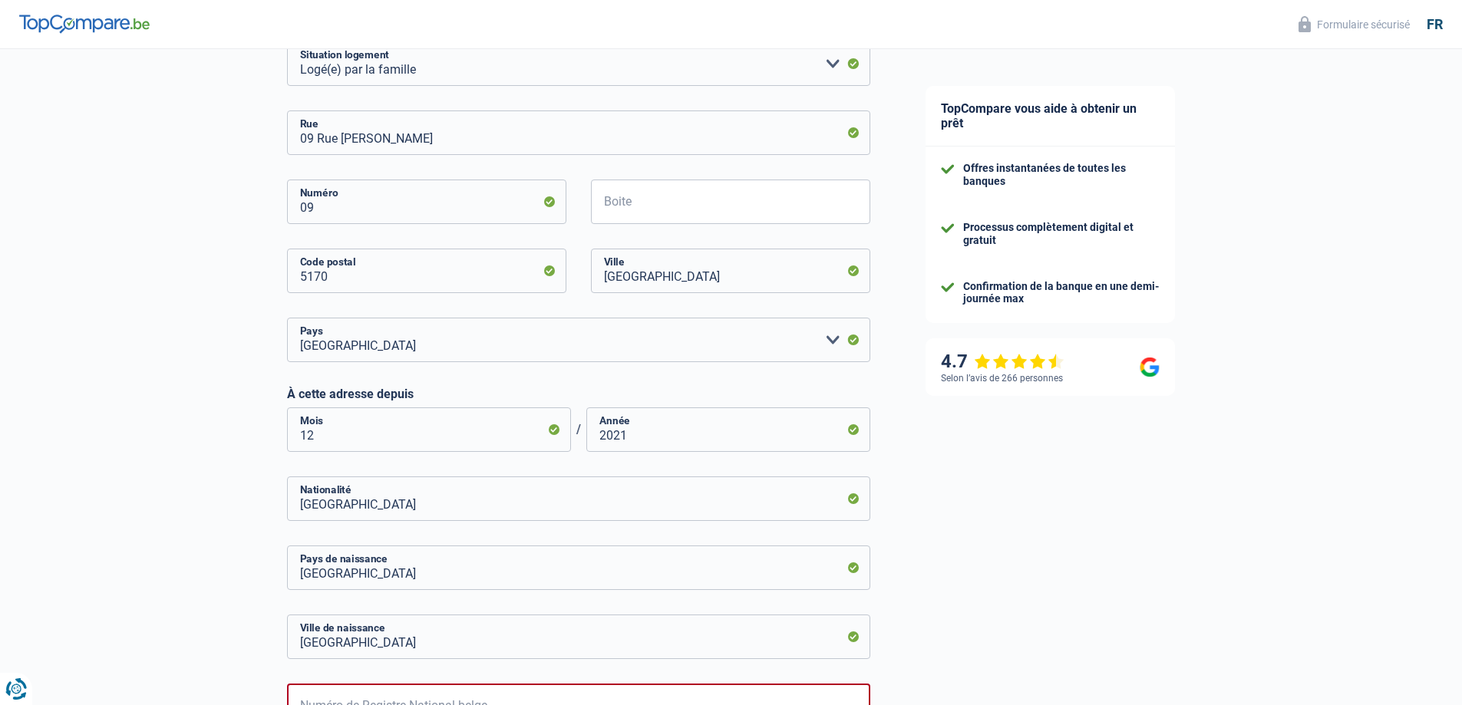
scroll to position [634, 0]
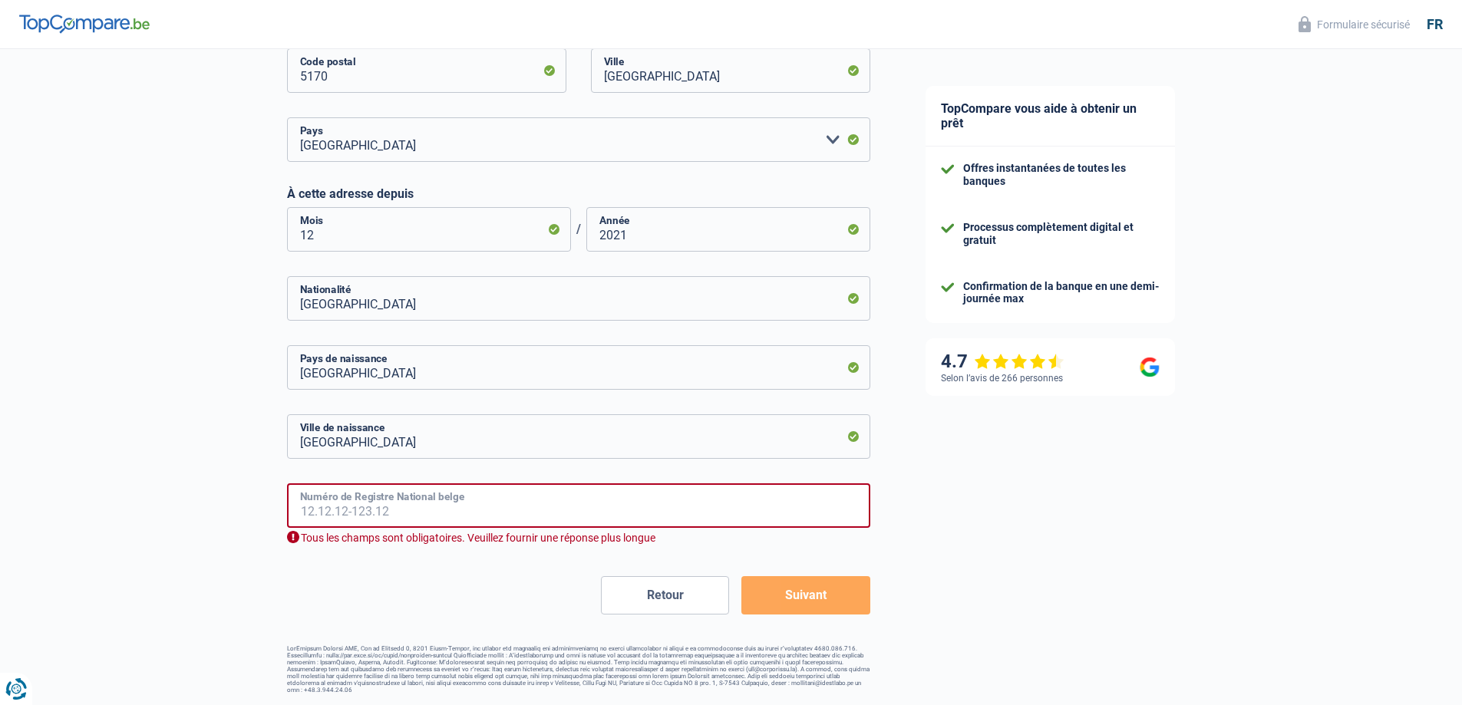
click at [637, 517] on input "Numéro de Registre National belge" at bounding box center [578, 506] width 583 height 45
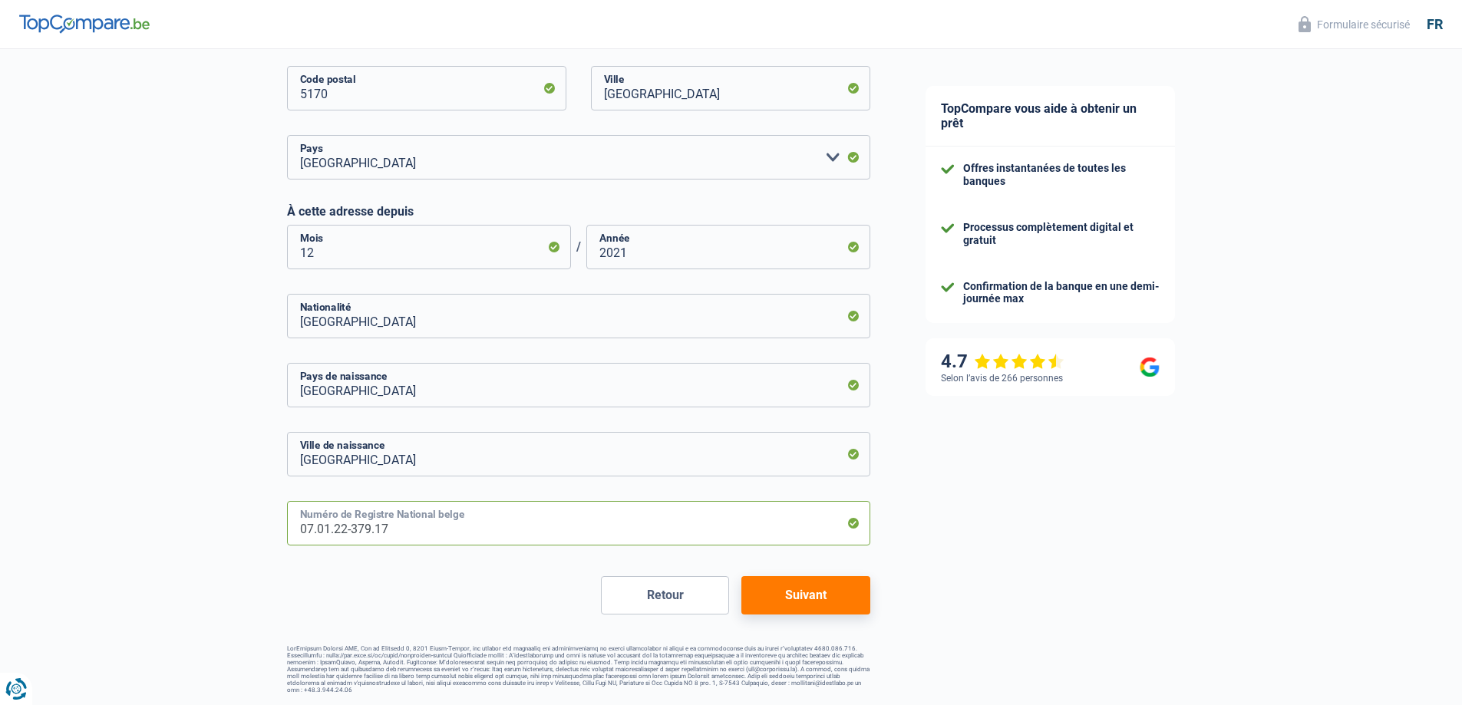
type input "07.01.22-379.17"
click at [786, 592] on button "Suivant" at bounding box center [805, 595] width 128 height 38
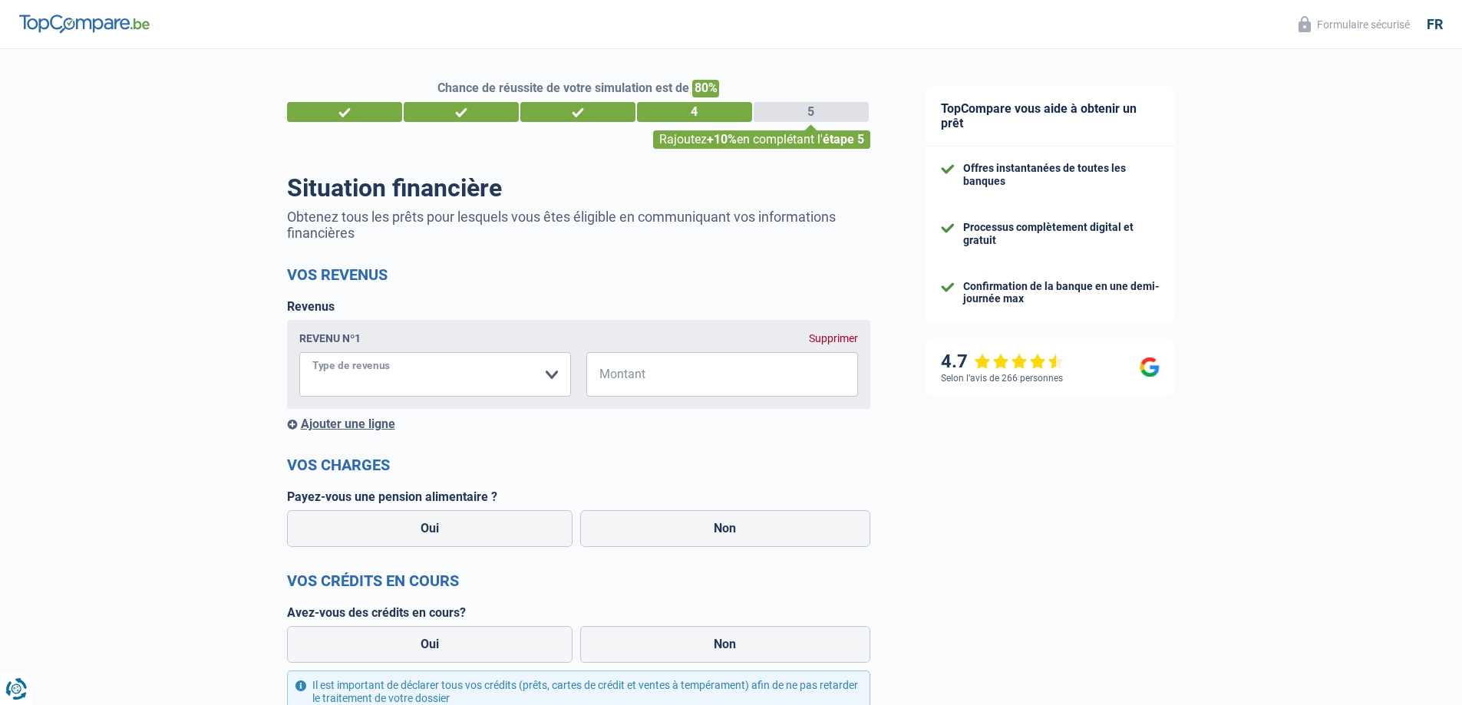
click at [468, 375] on select "Allocation d'handicap Allocations chômage Allocations familiales Chèques repas …" at bounding box center [435, 374] width 272 height 45
select select "other"
click at [567, 382] on input "Montant" at bounding box center [588, 374] width 157 height 45
type input "1.300"
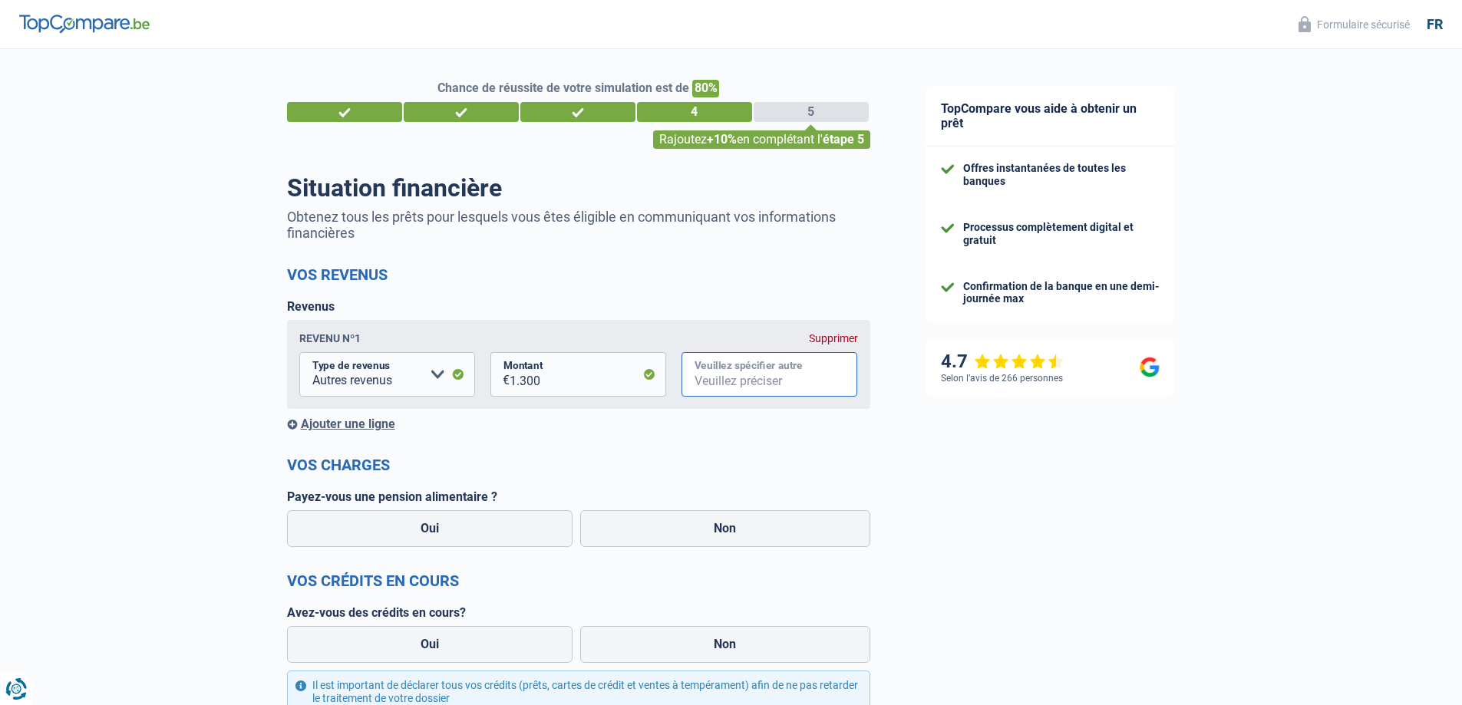
click at [751, 382] on input "Veuillez spécifier autre" at bounding box center [770, 374] width 176 height 45
type input "etudient"
click at [636, 528] on label "Non" at bounding box center [725, 528] width 290 height 37
click at [636, 528] on input "Non" at bounding box center [725, 528] width 290 height 37
radio input "true"
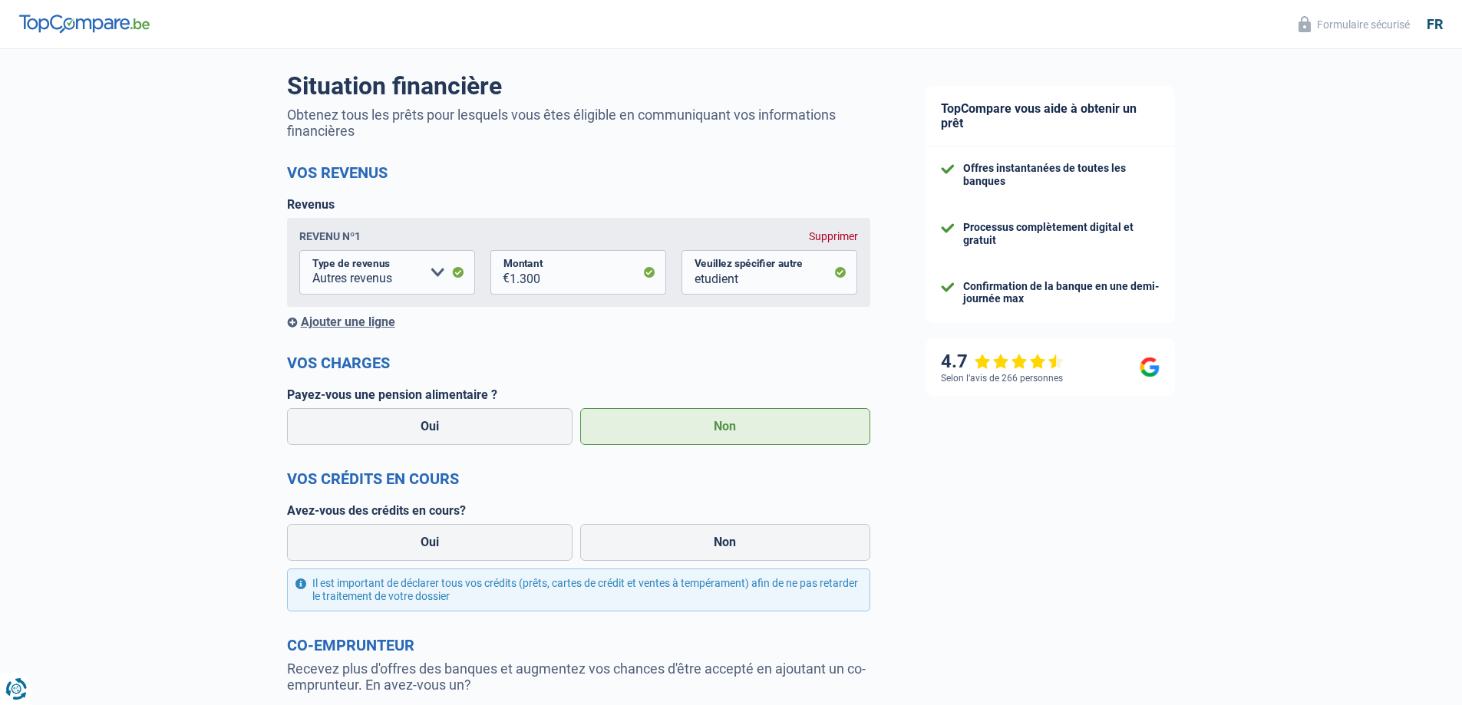
scroll to position [154, 0]
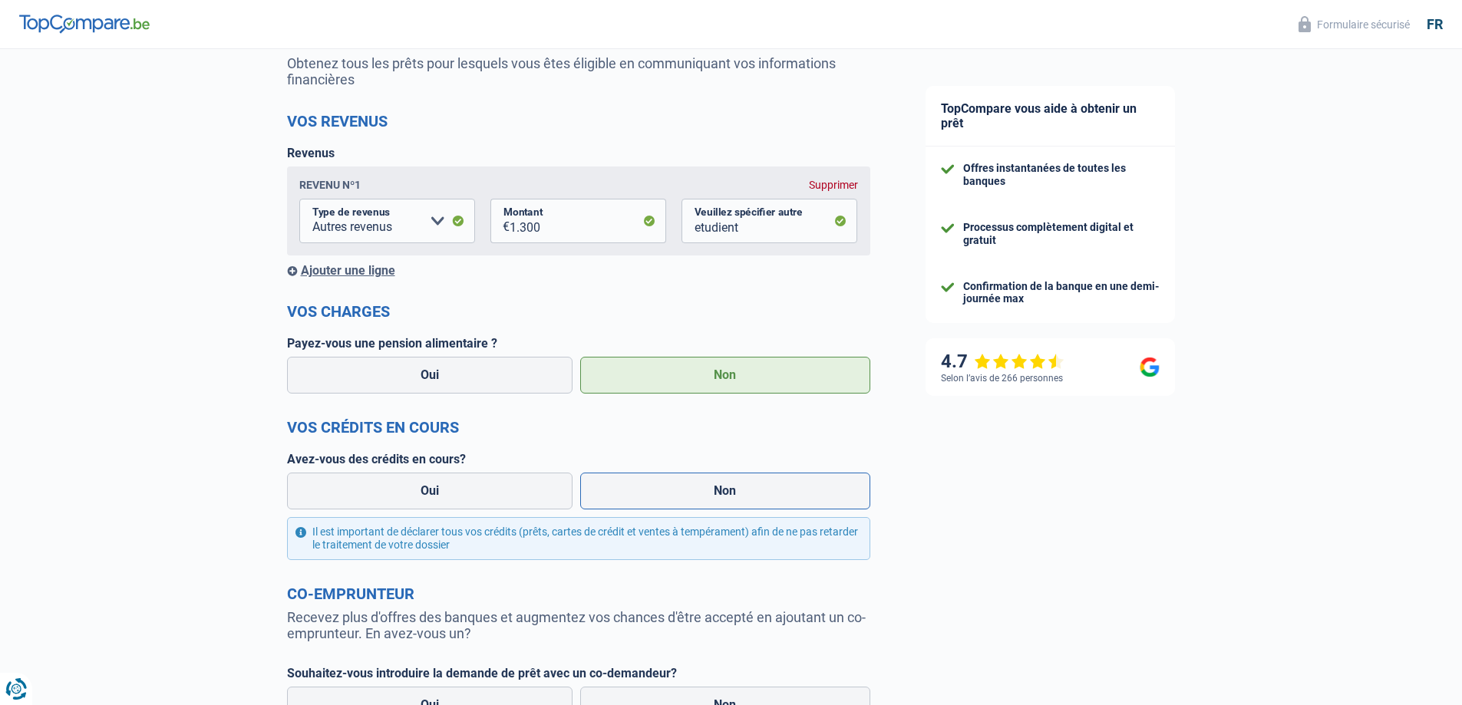
click at [664, 480] on label "Non" at bounding box center [725, 491] width 290 height 37
click at [664, 480] on input "Non" at bounding box center [725, 491] width 290 height 37
radio input "true"
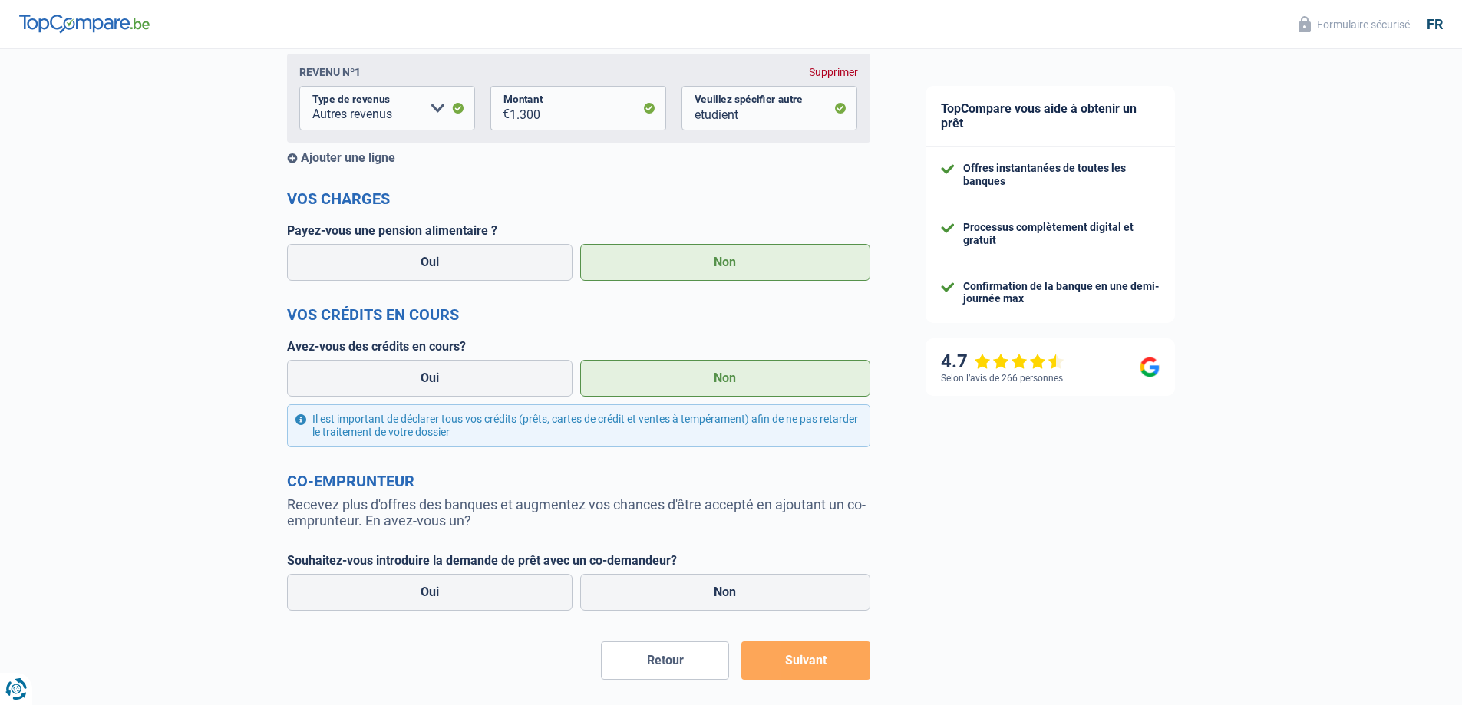
scroll to position [334, 0]
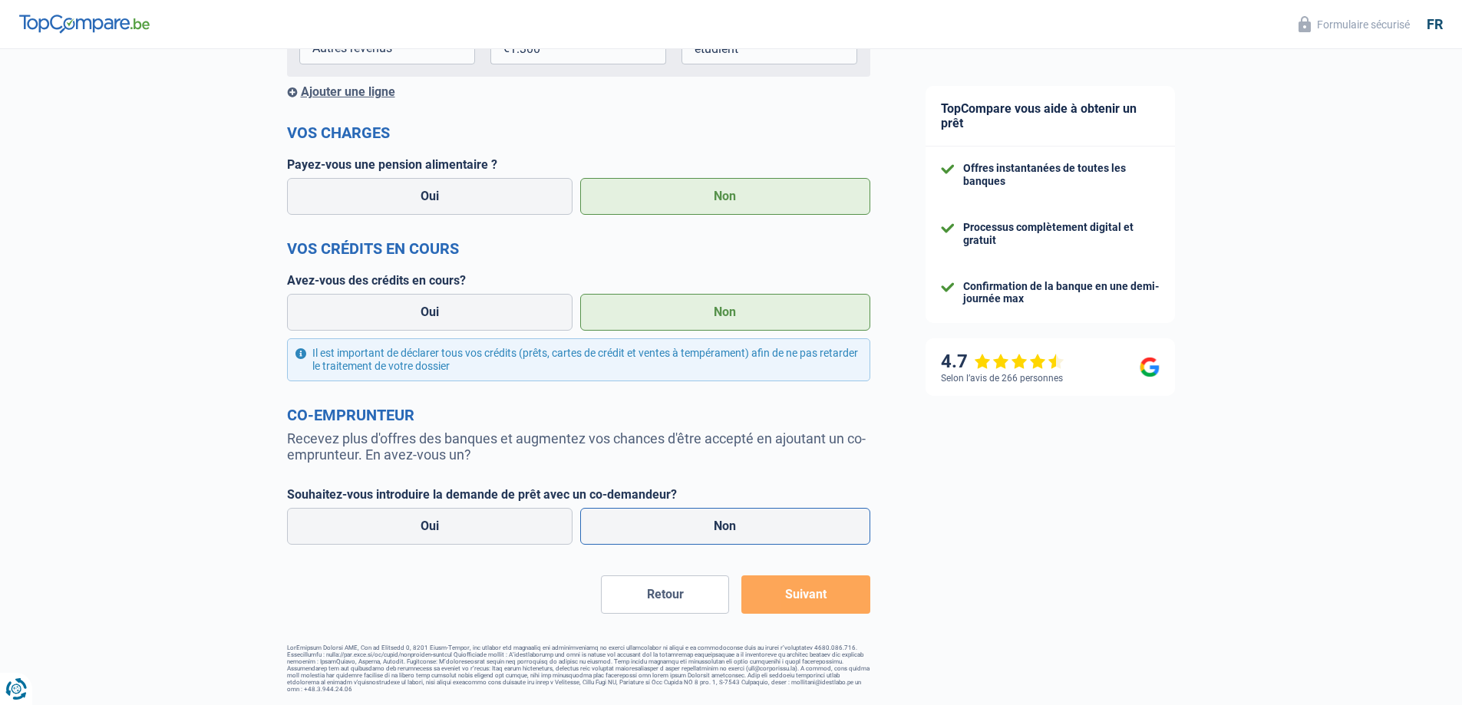
click at [639, 533] on label "Non" at bounding box center [725, 526] width 290 height 37
click at [639, 533] on input "Non" at bounding box center [725, 526] width 290 height 37
radio input "true"
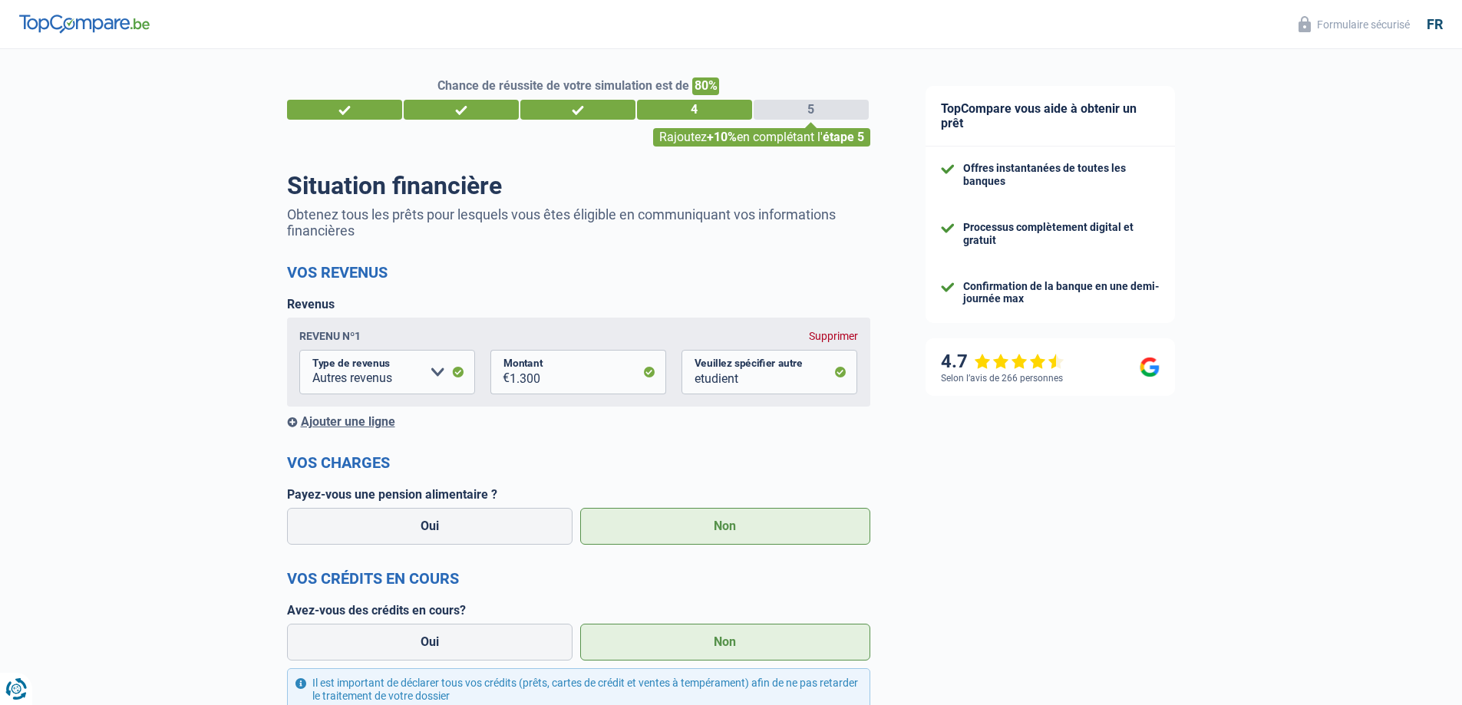
scroll to position [0, 0]
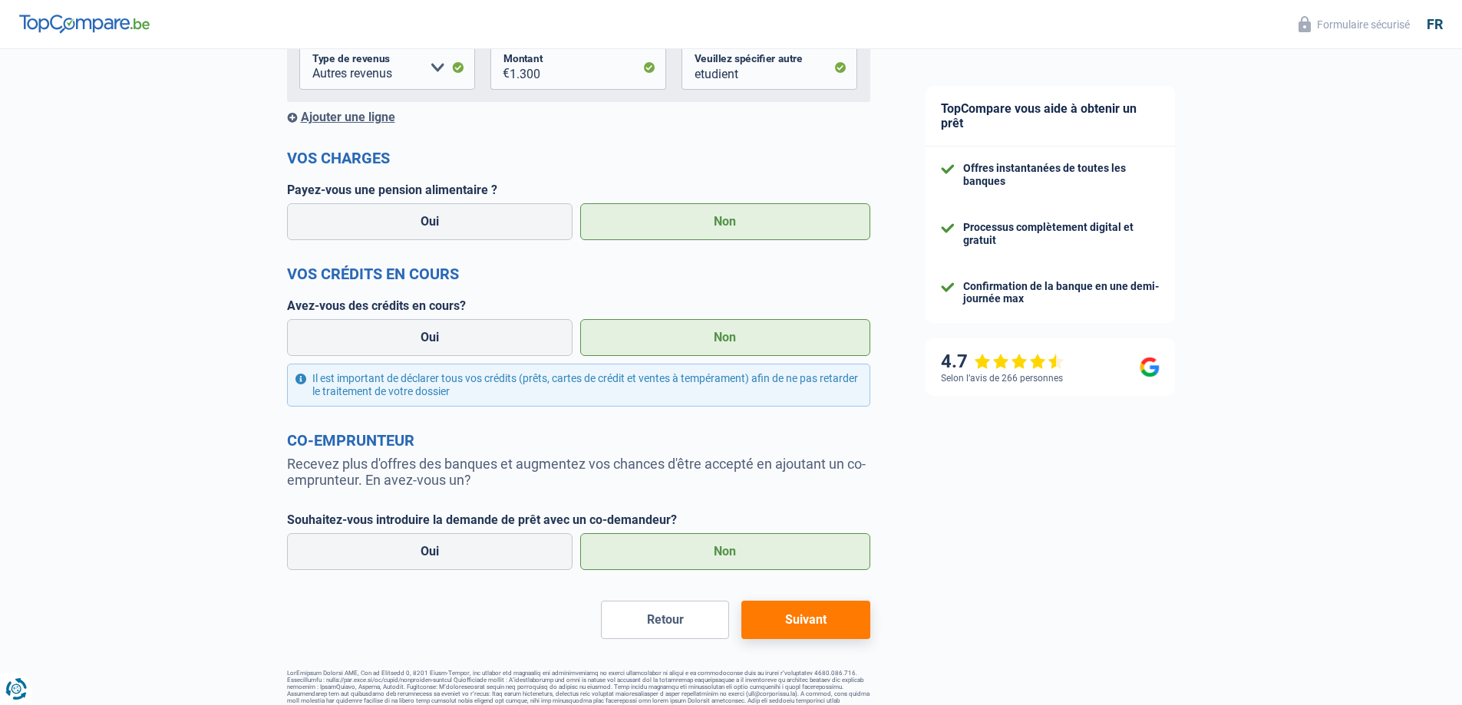
click at [797, 625] on button "Suivant" at bounding box center [805, 620] width 128 height 38
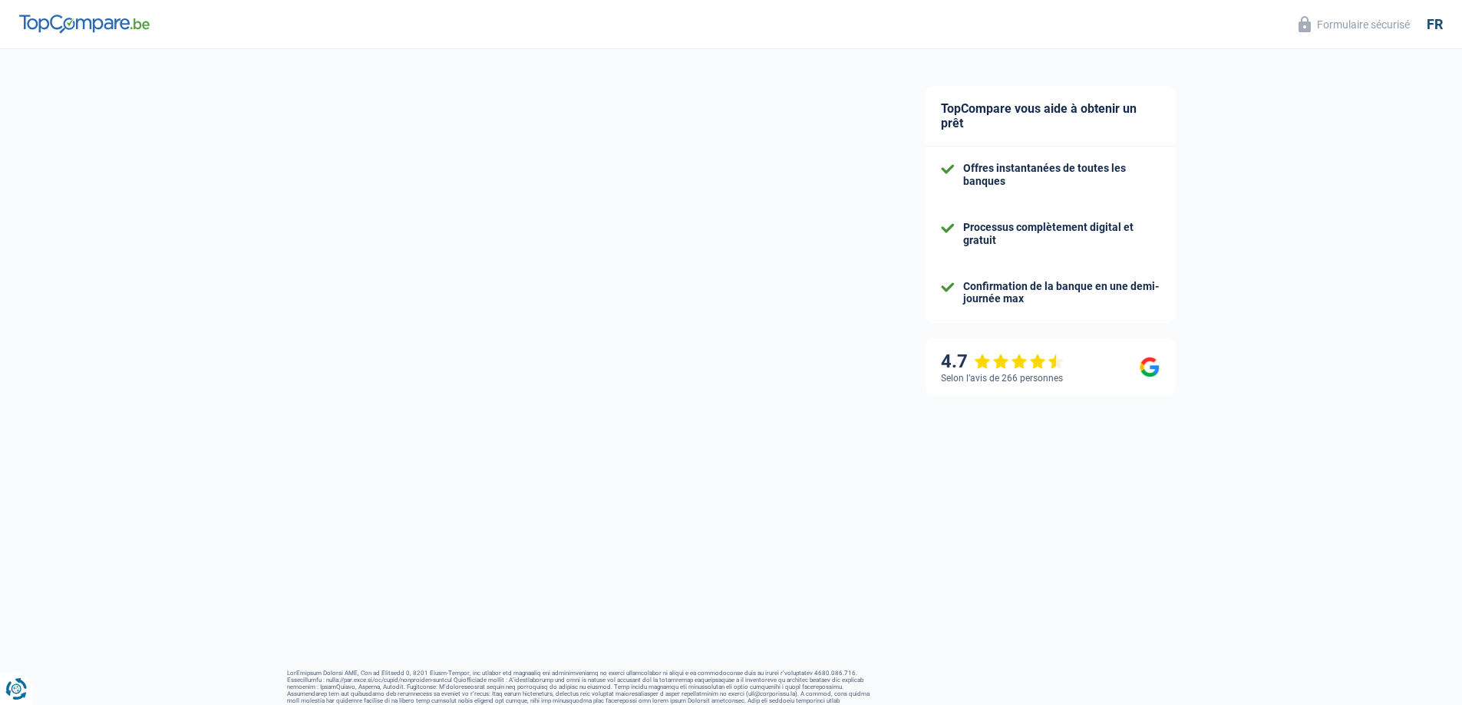
scroll to position [5, 0]
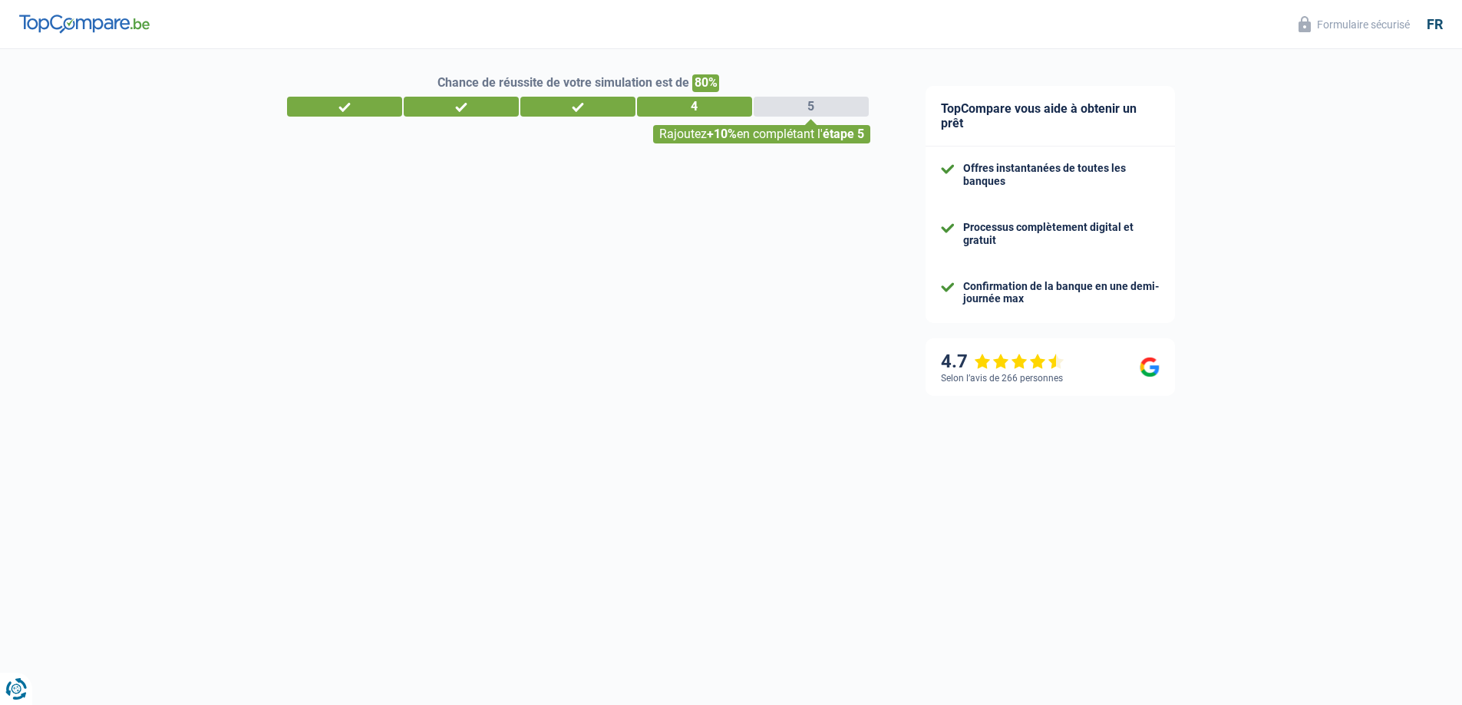
select select "48"
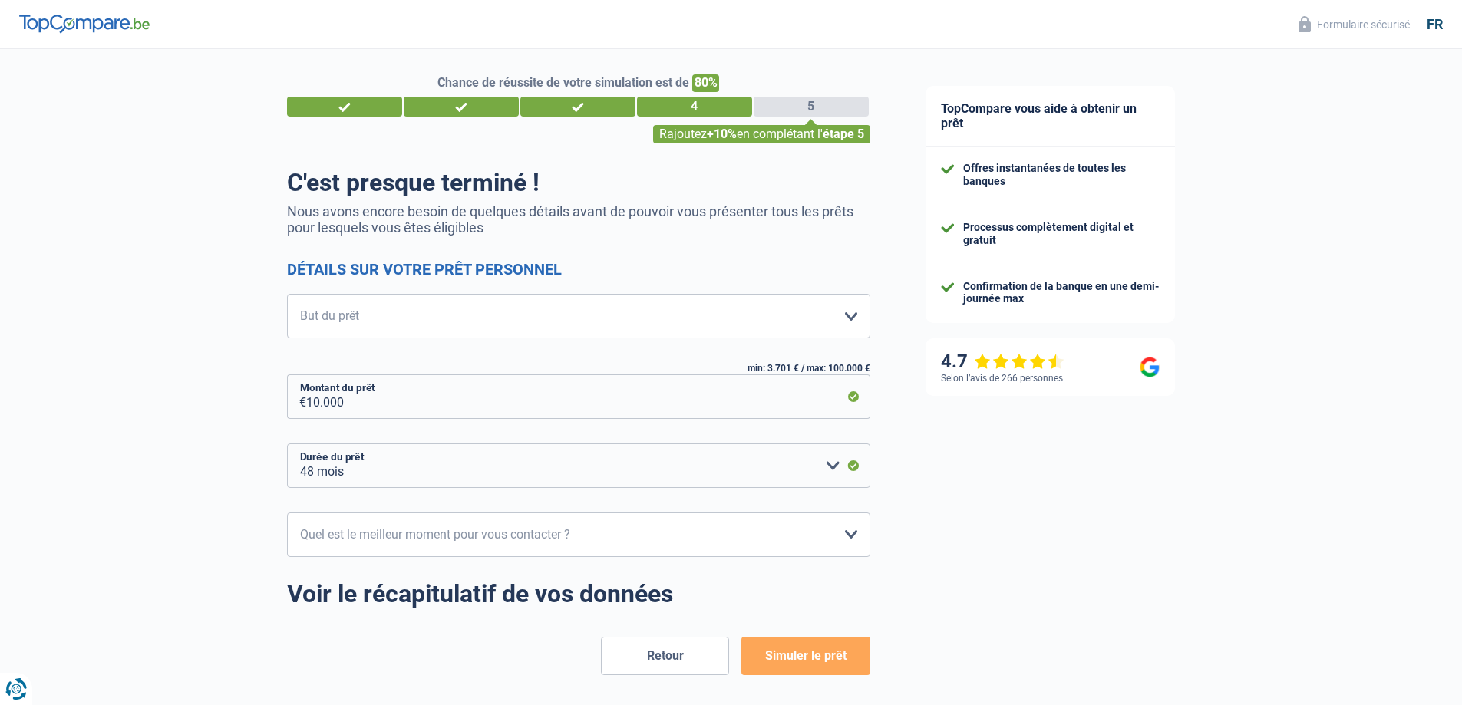
scroll to position [0, 0]
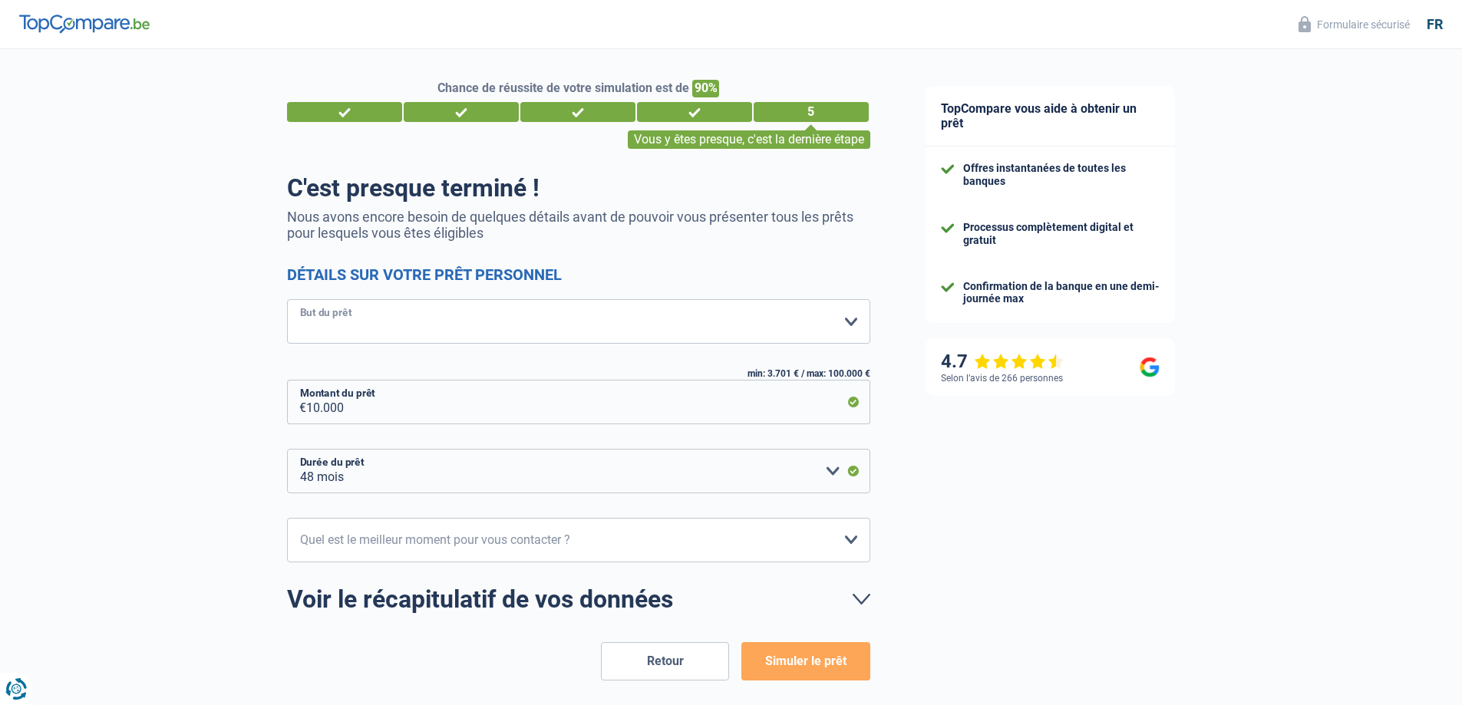
click at [524, 327] on select "Confort maison: meubles, textile, peinture, électroménager, outillage non-profe…" at bounding box center [578, 321] width 583 height 45
select select "car"
click at [287, 301] on select "Confort maison: meubles, textile, peinture, électroménager, outillage non-profe…" at bounding box center [578, 321] width 583 height 45
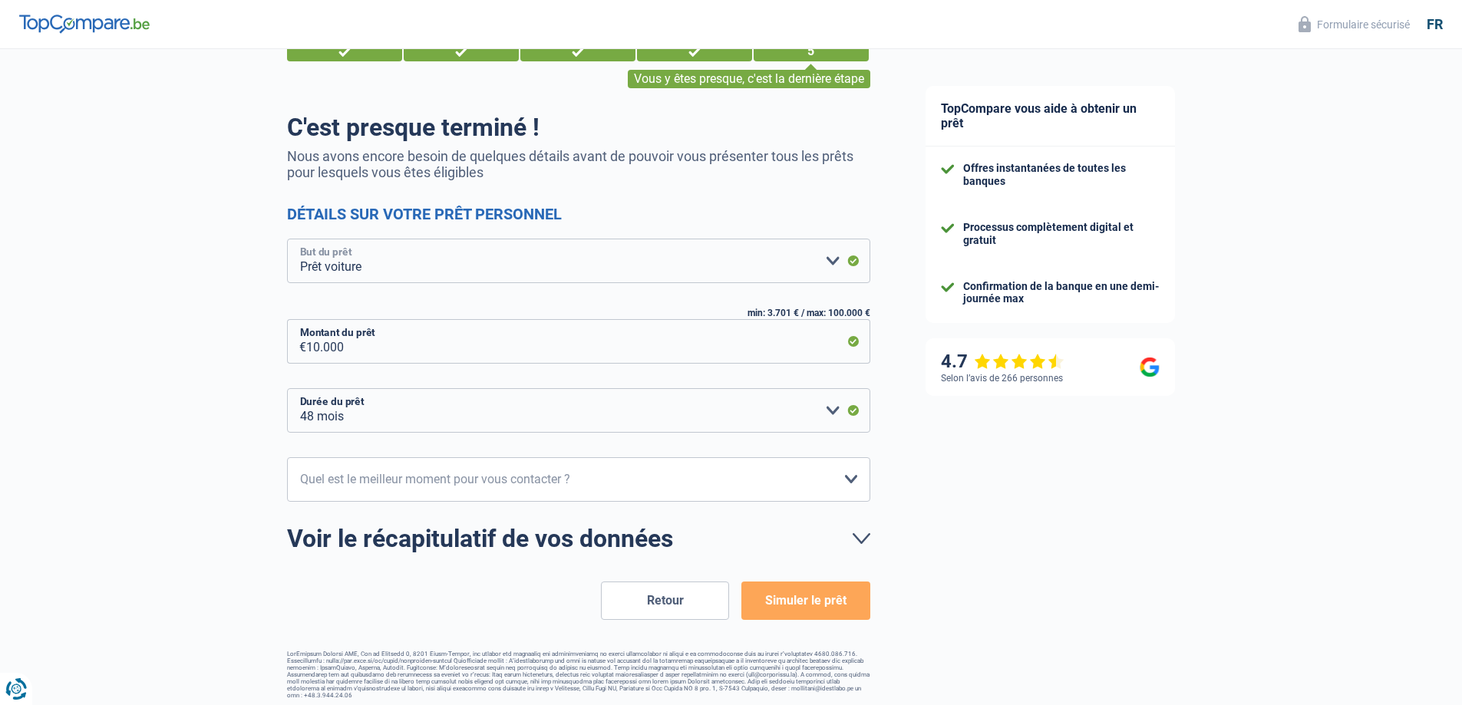
scroll to position [66, 0]
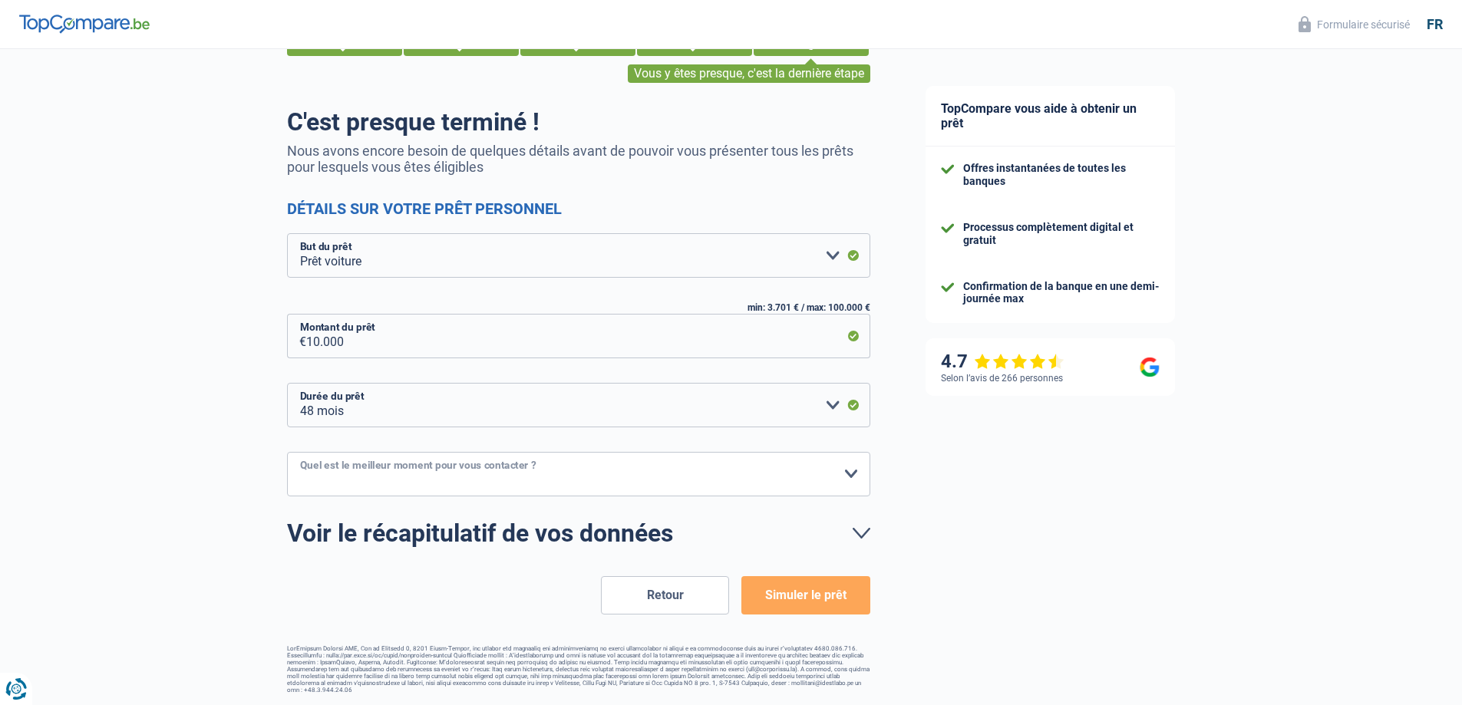
click at [600, 474] on select "10h-12h 12h-14h 14h-16h 16h-18h Veuillez sélectionner une option" at bounding box center [578, 474] width 583 height 45
click at [595, 471] on select "10h-12h 12h-14h 14h-16h 16h-18h Veuillez sélectionner une option" at bounding box center [578, 474] width 583 height 45
select select "16-18"
click at [287, 453] on select "10h-12h 12h-14h 14h-16h 16h-18h Veuillez sélectionner une option" at bounding box center [578, 474] width 583 height 45
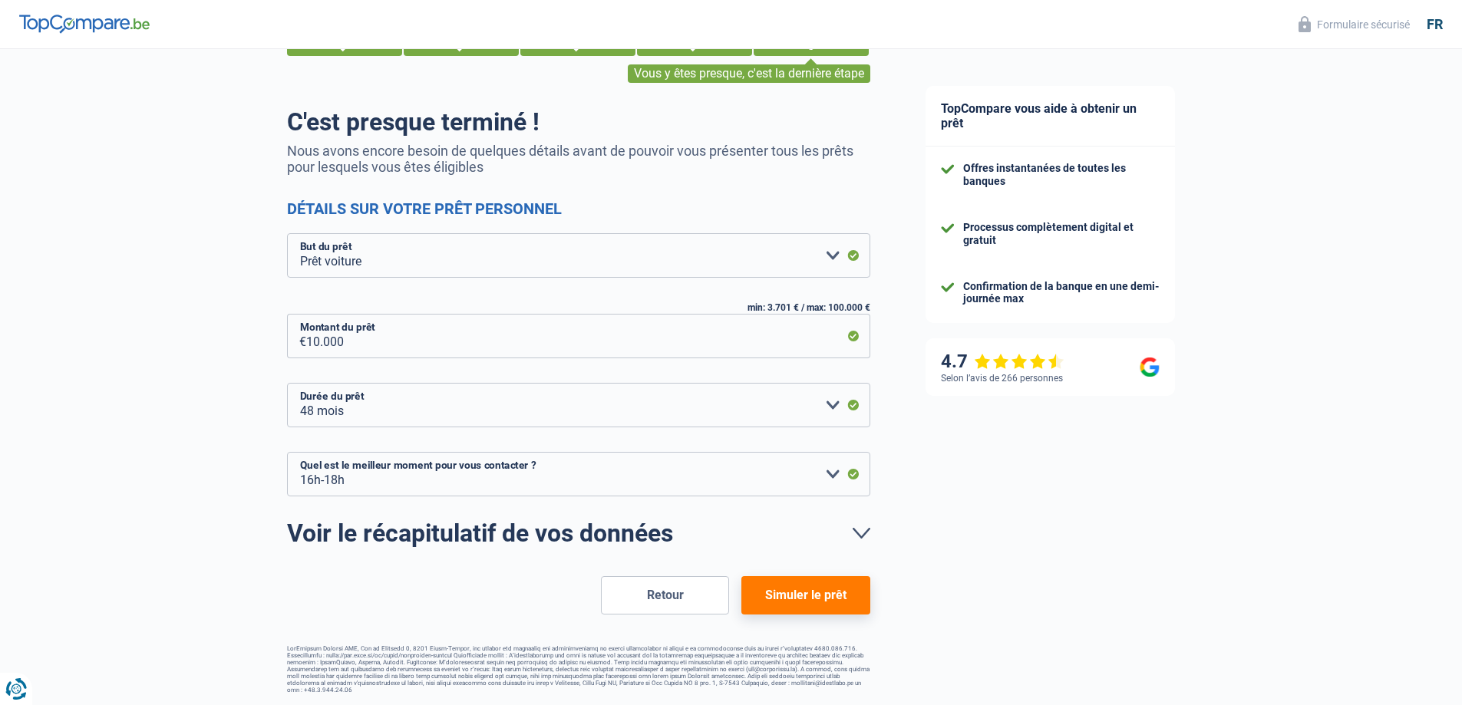
click at [788, 595] on button "Simuler le prêt" at bounding box center [805, 595] width 128 height 38
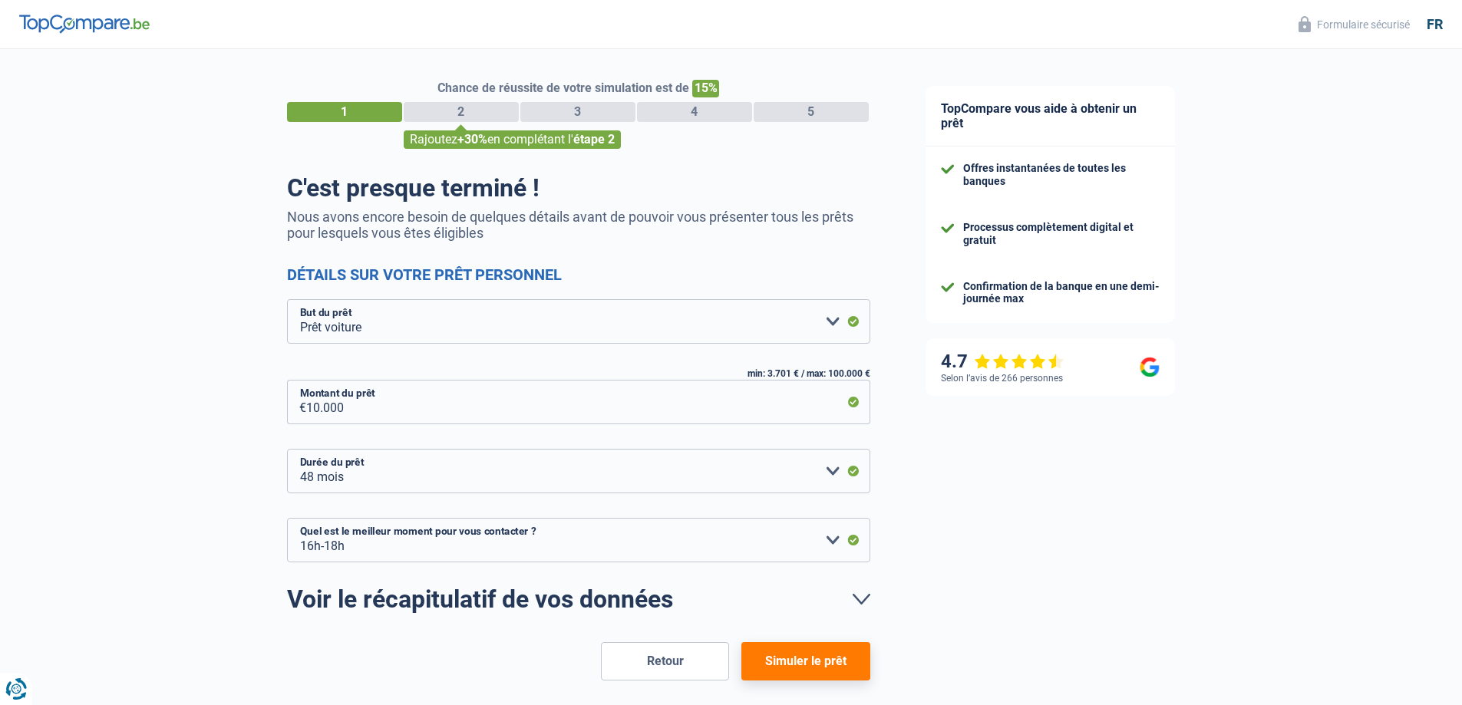
select select "car"
select select "48"
select select "16-18"
